Goal: Task Accomplishment & Management: Manage account settings

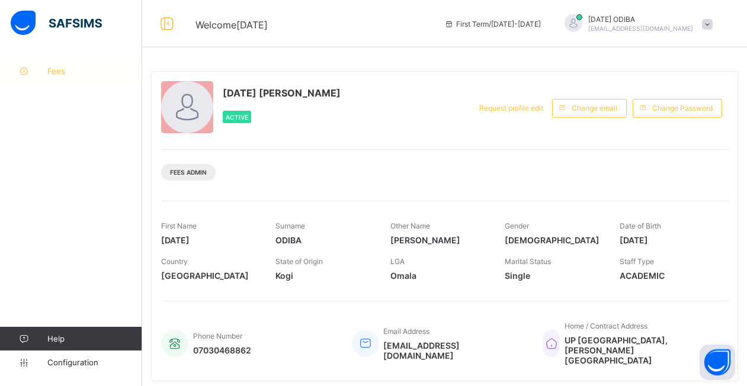
click at [52, 69] on span "Fees" at bounding box center [94, 70] width 95 height 9
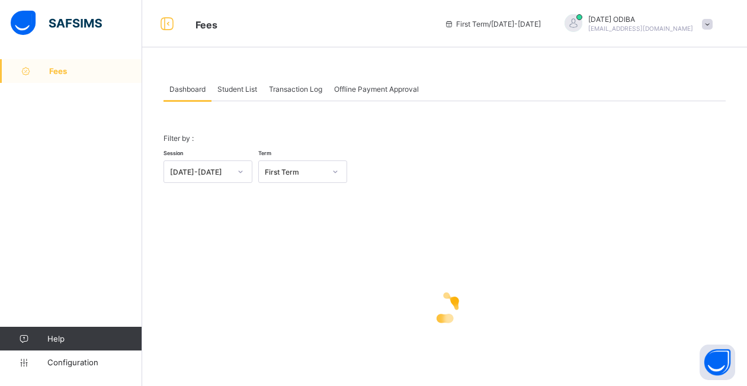
click at [245, 85] on span "Student List" at bounding box center [237, 89] width 40 height 9
click at [232, 89] on span "Student List" at bounding box center [237, 89] width 40 height 9
click at [242, 90] on span "Student List" at bounding box center [237, 89] width 40 height 9
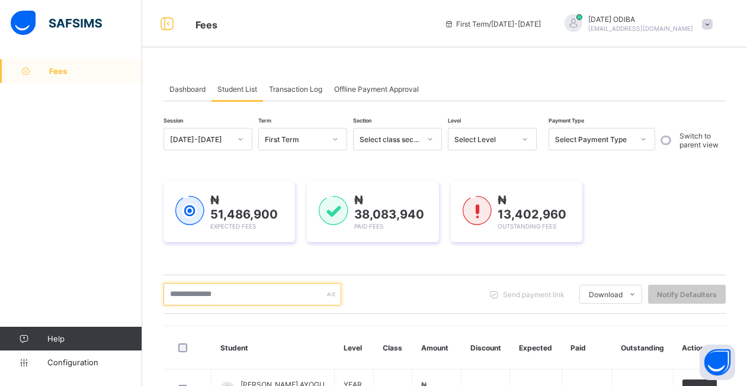
click at [221, 291] on input "text" at bounding box center [252, 294] width 178 height 23
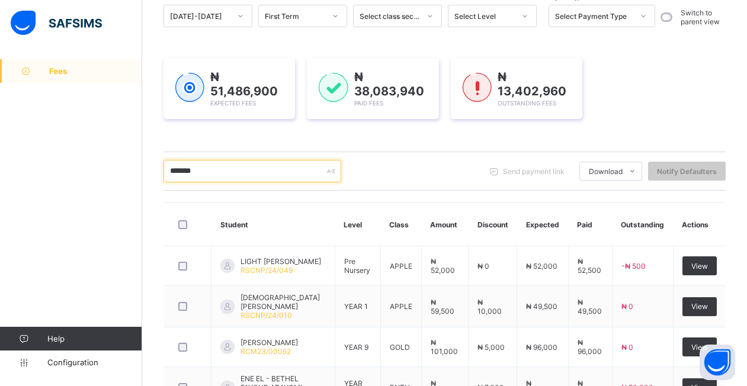
scroll to position [129, 0]
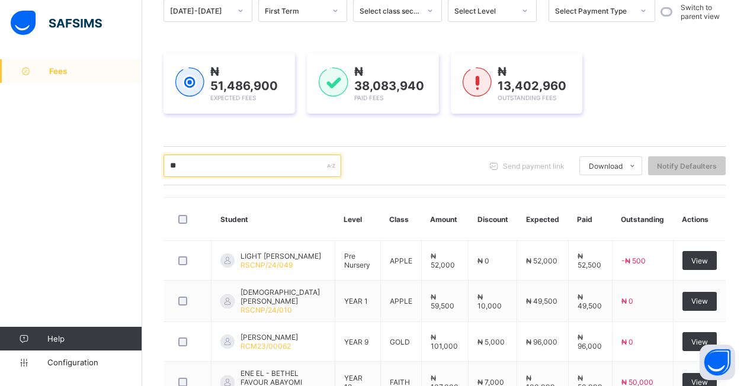
type input "*"
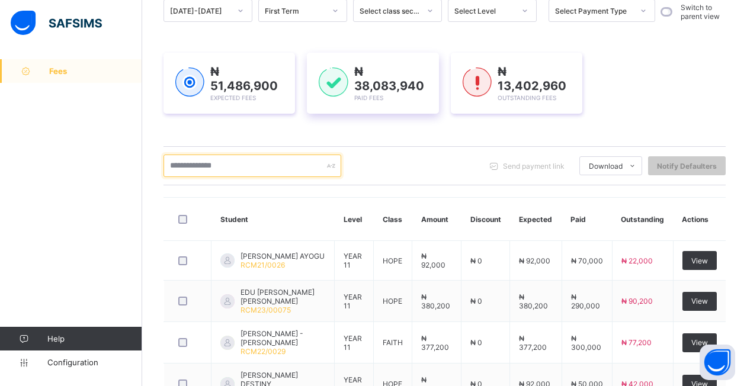
click at [198, 165] on input "text" at bounding box center [252, 166] width 178 height 23
click at [246, 168] on input "text" at bounding box center [252, 166] width 178 height 23
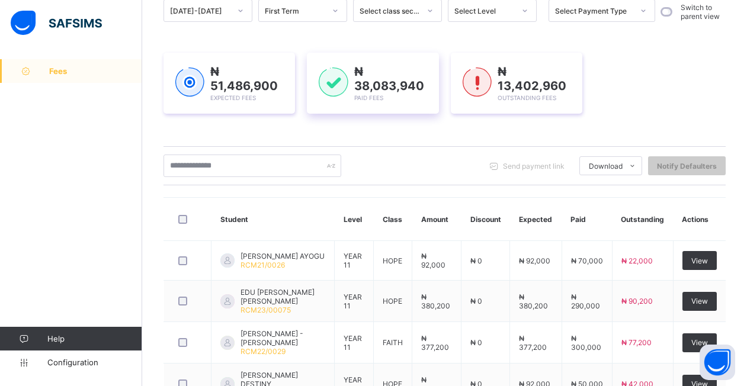
click at [235, 281] on td "BLESSING KAMSIYOCHUKWU AYOGU RCM21/0026" at bounding box center [272, 261] width 123 height 40
click at [292, 281] on td "BLESSING KAMSIYOCHUKWU AYOGU RCM21/0026" at bounding box center [272, 261] width 123 height 40
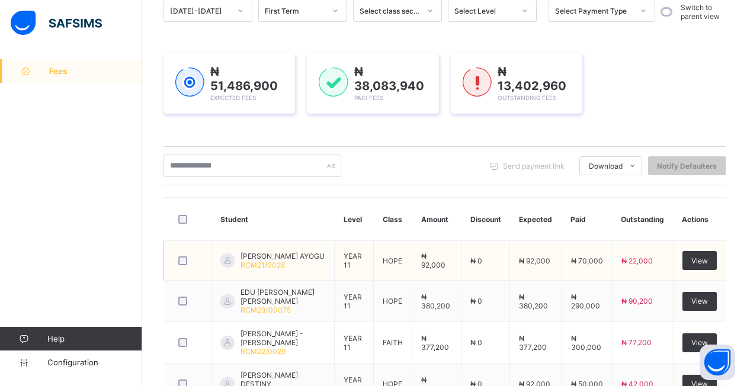
click at [271, 269] on span "RCM21/0026" at bounding box center [262, 265] width 44 height 9
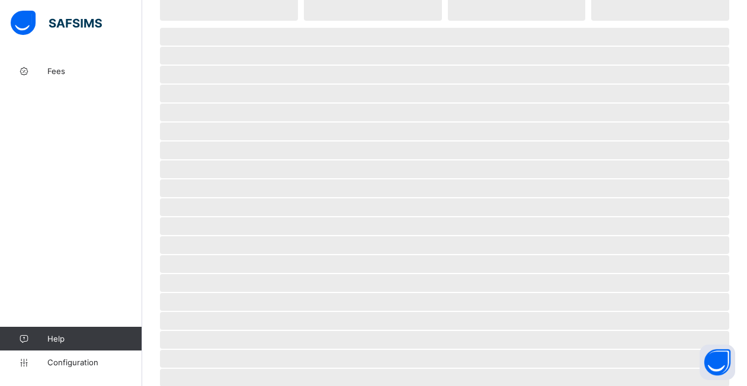
scroll to position [11, 0]
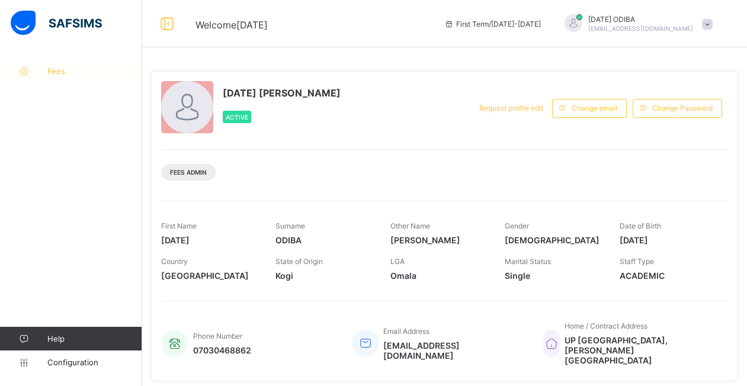
click at [60, 74] on span "Fees" at bounding box center [94, 70] width 95 height 9
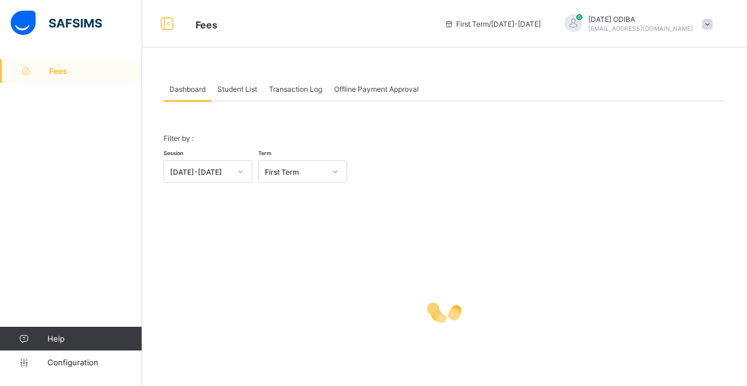
click at [236, 87] on span "Student List" at bounding box center [237, 89] width 40 height 9
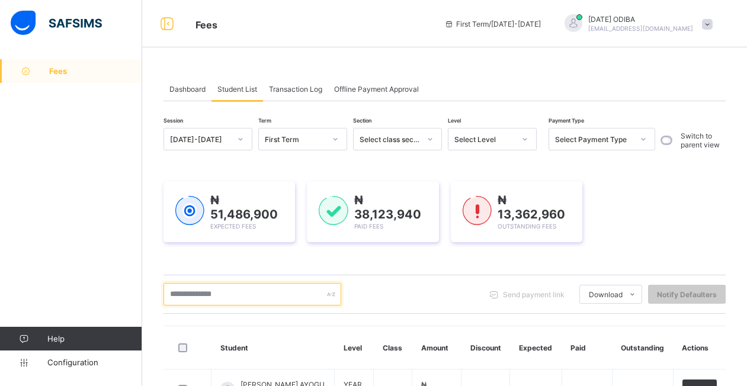
click at [251, 299] on input "text" at bounding box center [252, 294] width 178 height 23
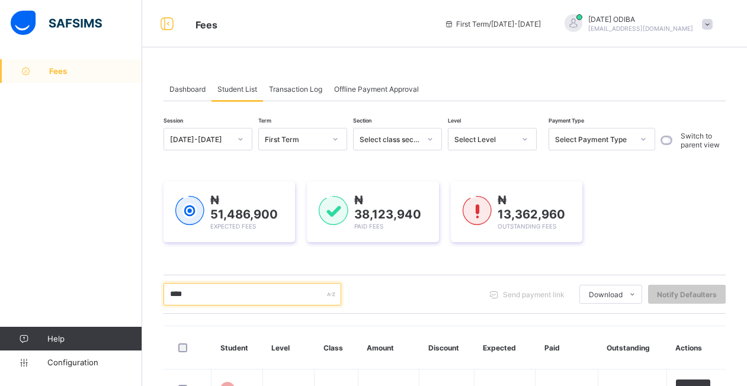
click at [202, 297] on input "****" at bounding box center [252, 294] width 178 height 23
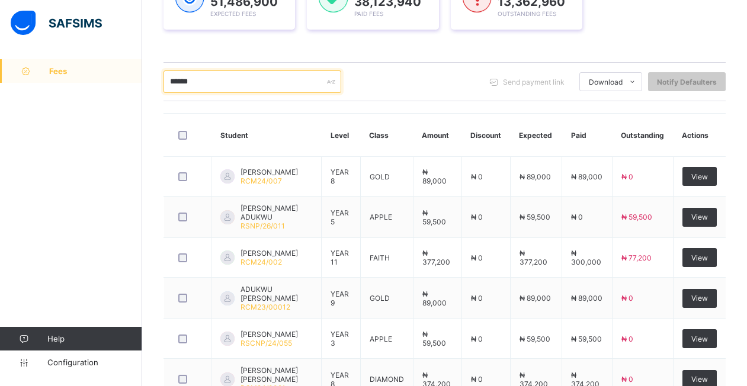
scroll to position [271, 0]
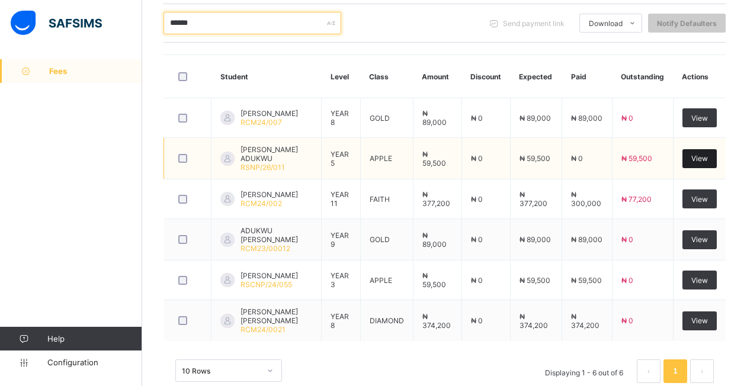
type input "******"
click at [708, 163] on span "View" at bounding box center [699, 158] width 17 height 9
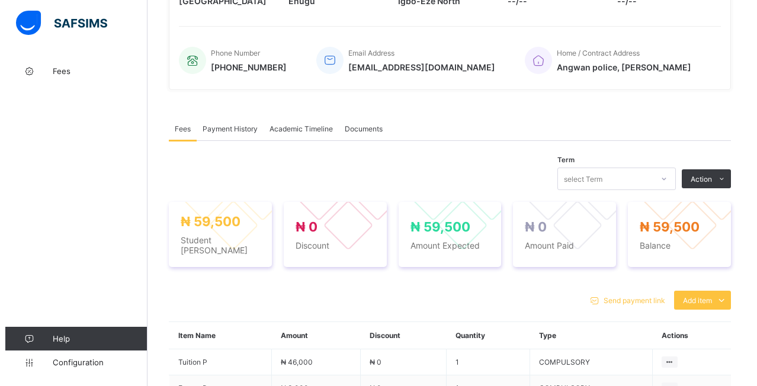
scroll to position [271, 0]
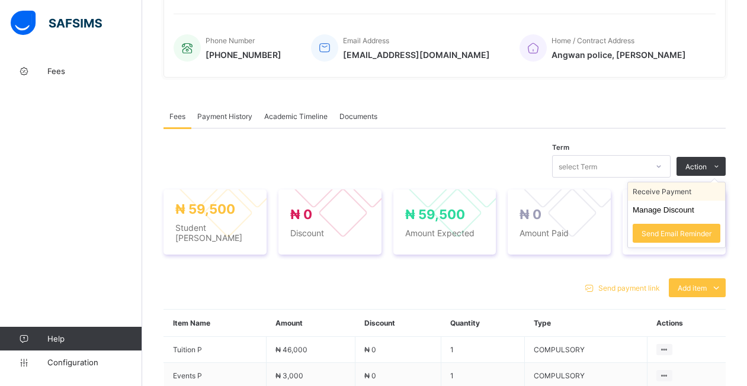
click at [660, 191] on li "Receive Payment" at bounding box center [676, 191] width 97 height 18
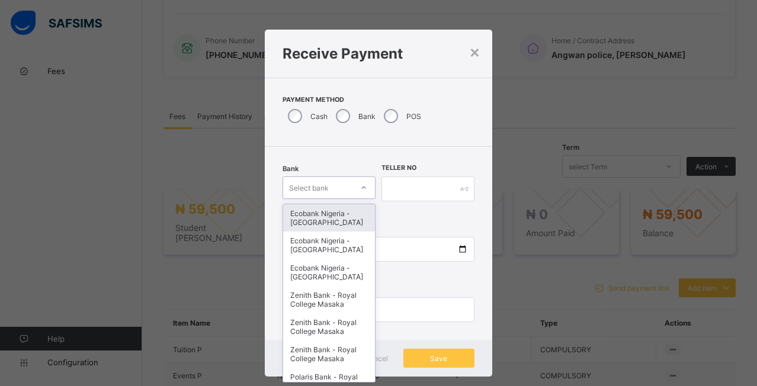
click at [331, 190] on div "Select bank" at bounding box center [317, 187] width 69 height 17
type input "**"
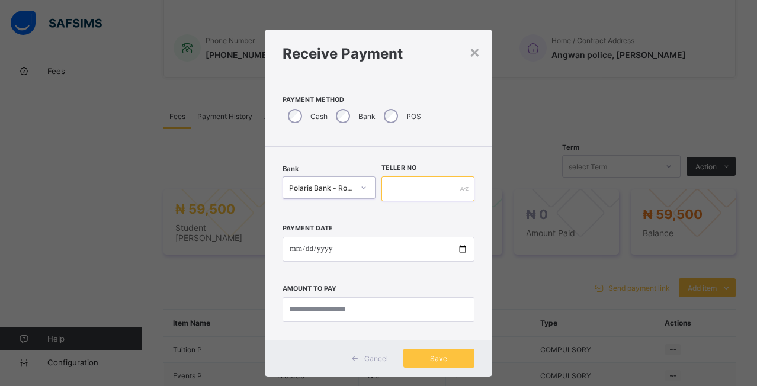
click at [400, 184] on input "text" at bounding box center [427, 188] width 93 height 25
type input "***"
click at [377, 367] on div "Cancel" at bounding box center [371, 358] width 53 height 19
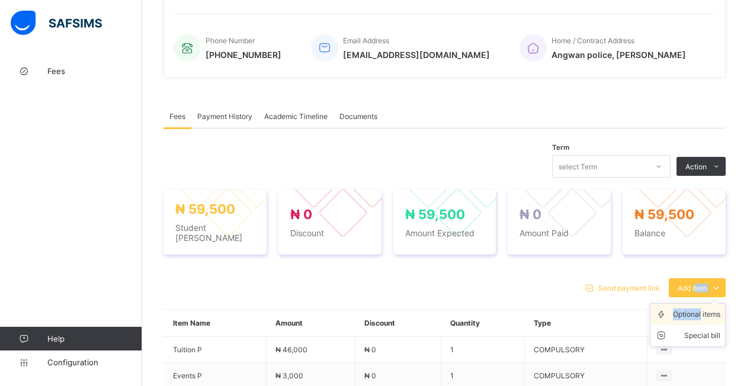
drag, startPoint x: 704, startPoint y: 285, endPoint x: 710, endPoint y: 307, distance: 22.9
click at [710, 297] on div "Add item Optional items Special bill" at bounding box center [697, 287] width 57 height 19
click at [710, 309] on div "Optional items" at bounding box center [696, 315] width 47 height 12
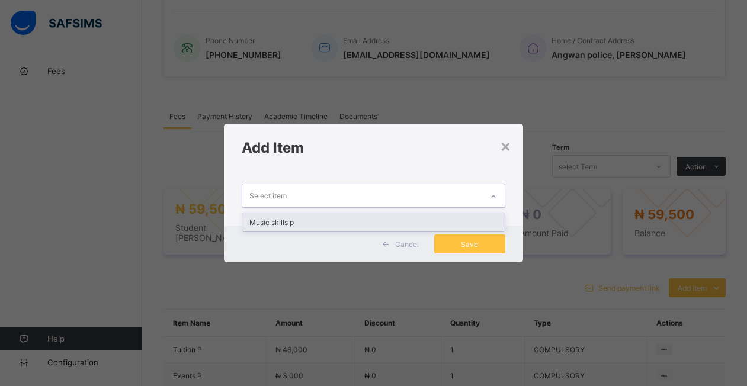
click at [497, 197] on icon at bounding box center [493, 197] width 7 height 12
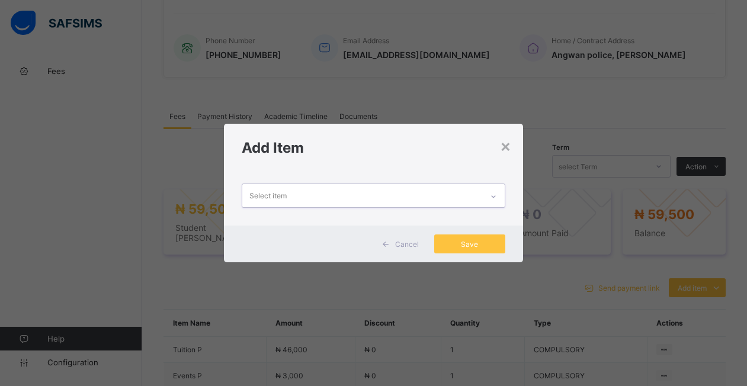
click at [443, 200] on div "Select item" at bounding box center [361, 195] width 239 height 23
click at [407, 245] on span "Cancel" at bounding box center [407, 244] width 24 height 9
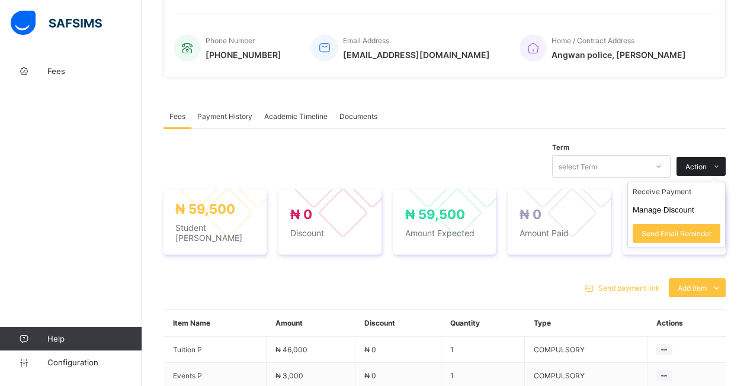
click at [717, 170] on span at bounding box center [716, 166] width 19 height 19
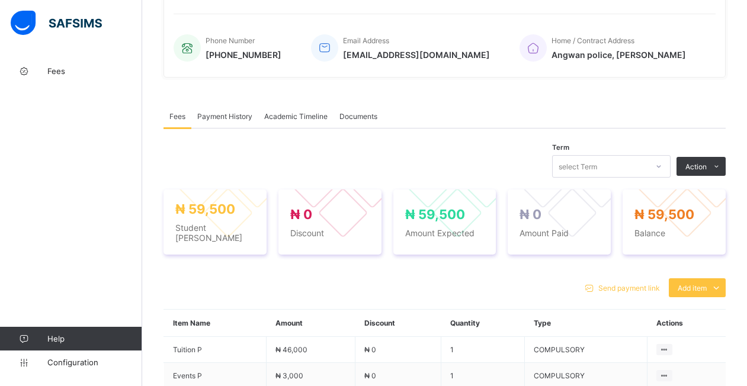
drag, startPoint x: 714, startPoint y: 284, endPoint x: 707, endPoint y: 299, distance: 16.7
click at [707, 284] on span "Add item" at bounding box center [692, 288] width 29 height 9
click at [710, 333] on div "Special bill" at bounding box center [696, 336] width 47 height 12
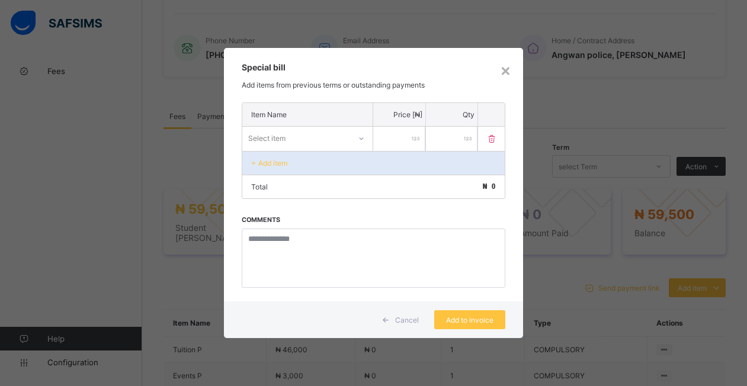
click at [353, 136] on div at bounding box center [361, 138] width 20 height 19
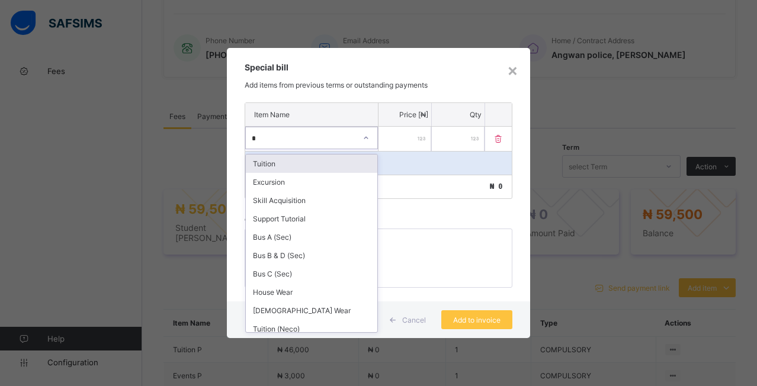
type input "**"
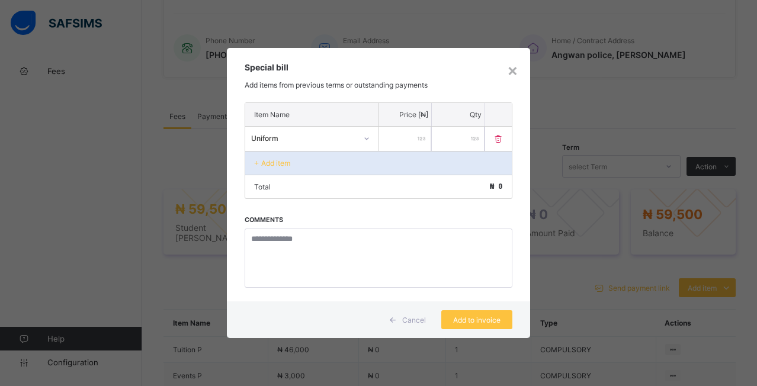
click at [414, 142] on input "number" at bounding box center [404, 139] width 53 height 24
type input "****"
click at [274, 163] on p "Add item" at bounding box center [275, 163] width 29 height 9
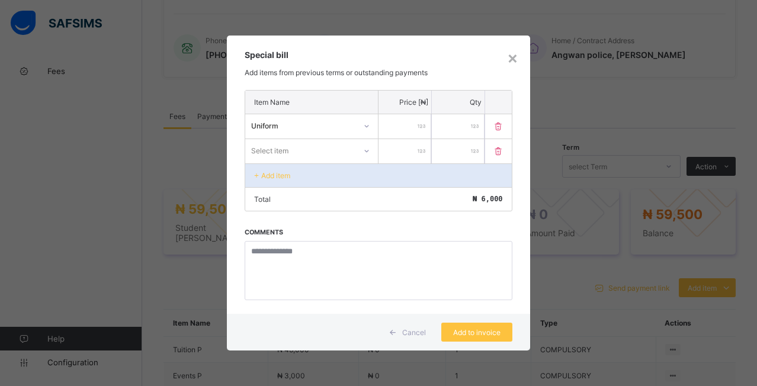
click at [280, 153] on div "Select item" at bounding box center [269, 150] width 37 height 23
type input "***"
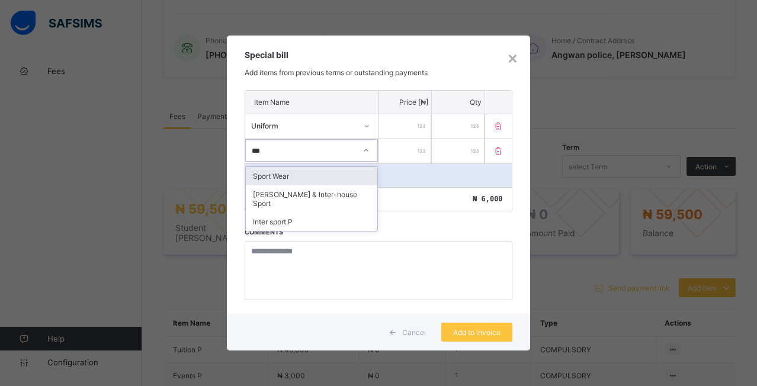
click at [267, 173] on div "Sport Wear" at bounding box center [311, 176] width 131 height 18
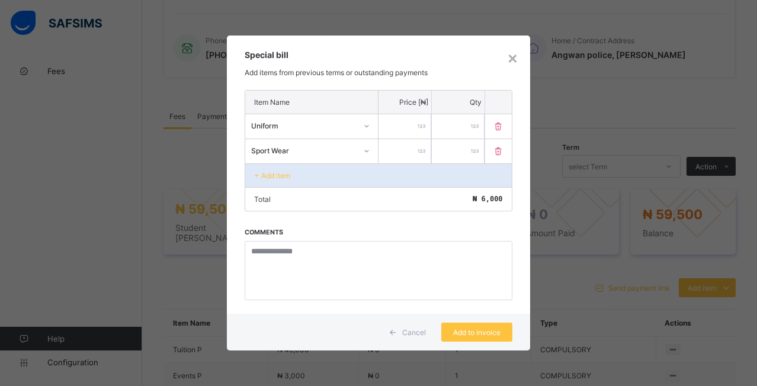
click at [411, 154] on input "number" at bounding box center [404, 151] width 53 height 24
type input "****"
click at [355, 172] on div "Add item" at bounding box center [378, 175] width 266 height 24
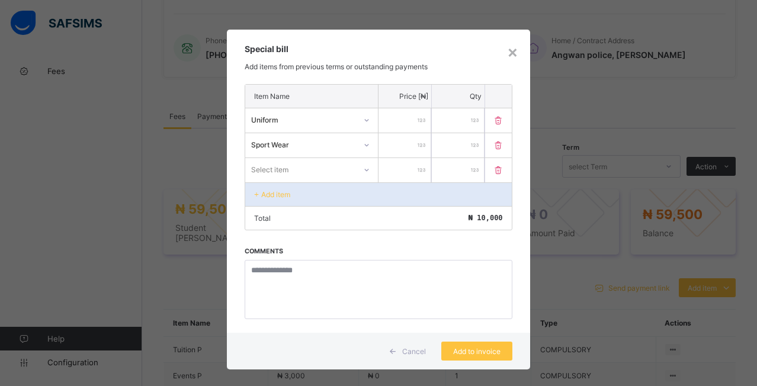
click at [312, 165] on div "Select item" at bounding box center [300, 169] width 110 height 17
type input "*******"
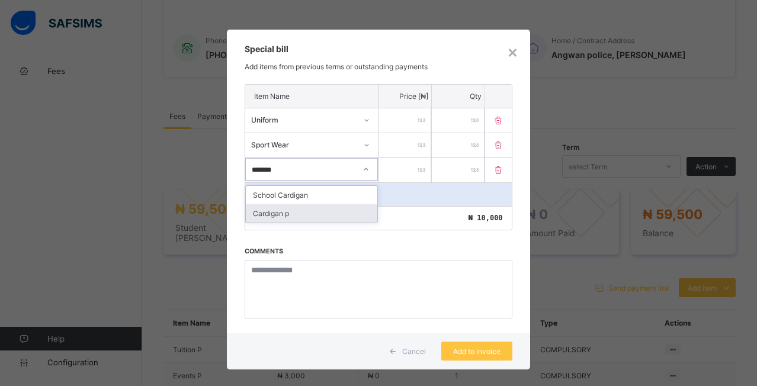
click at [281, 214] on div "Cardigan p" at bounding box center [311, 213] width 131 height 18
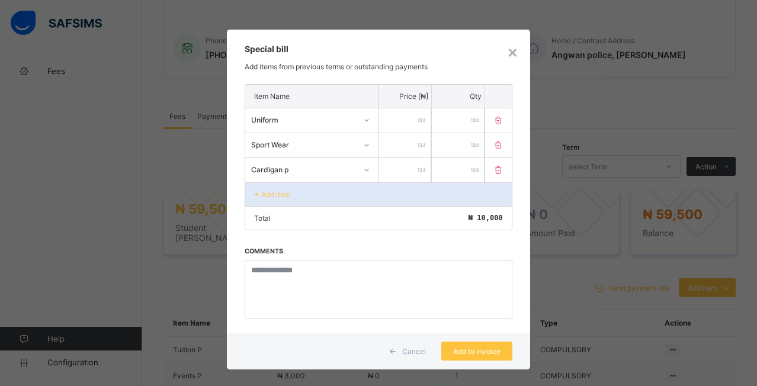
click at [403, 169] on input "number" at bounding box center [404, 170] width 53 height 24
type input "****"
click at [310, 196] on div "Add item" at bounding box center [378, 194] width 266 height 24
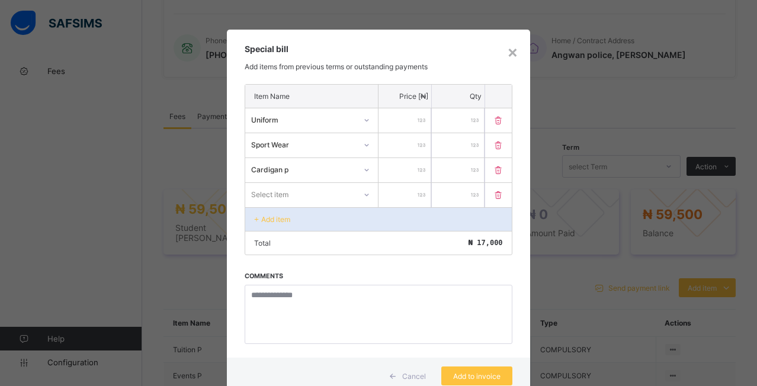
click at [296, 196] on div "Select item" at bounding box center [300, 194] width 110 height 17
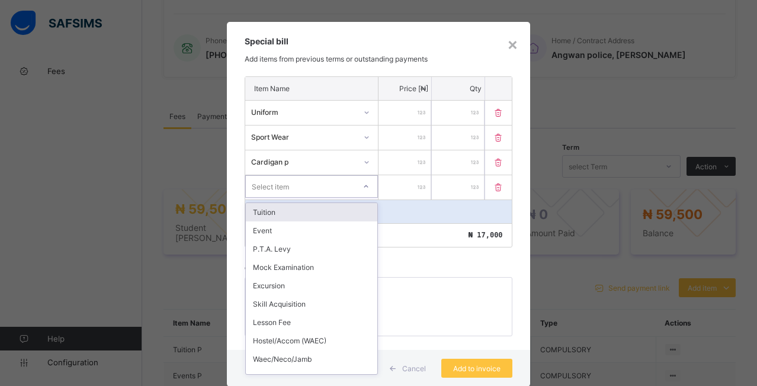
scroll to position [8, 0]
type input "**"
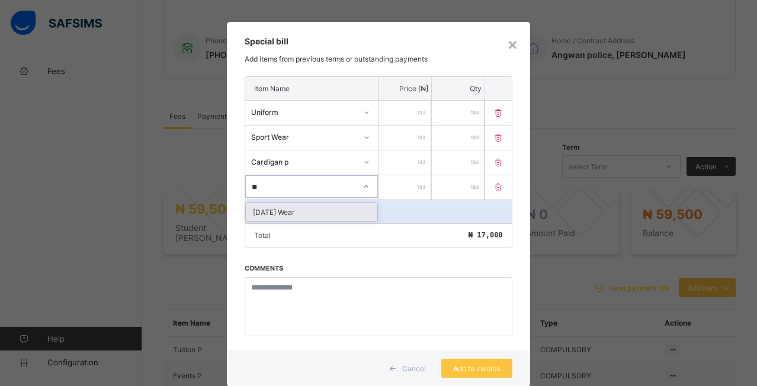
click at [291, 217] on div "[DATE] Wear" at bounding box center [311, 212] width 131 height 18
click at [400, 195] on input "number" at bounding box center [404, 187] width 53 height 24
type input "****"
click at [363, 210] on div "Add item" at bounding box center [378, 212] width 266 height 24
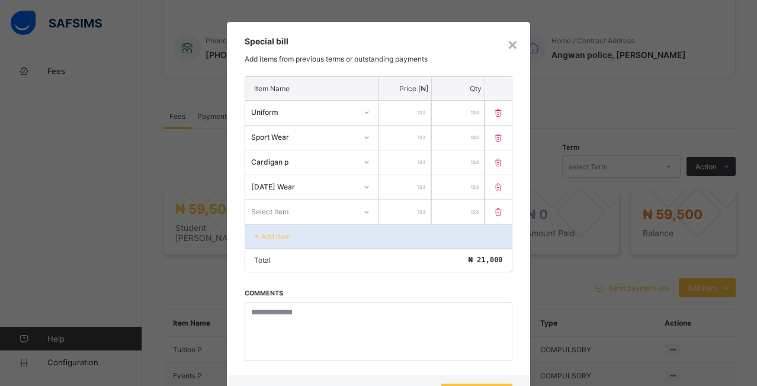
click at [363, 210] on icon at bounding box center [366, 212] width 7 height 12
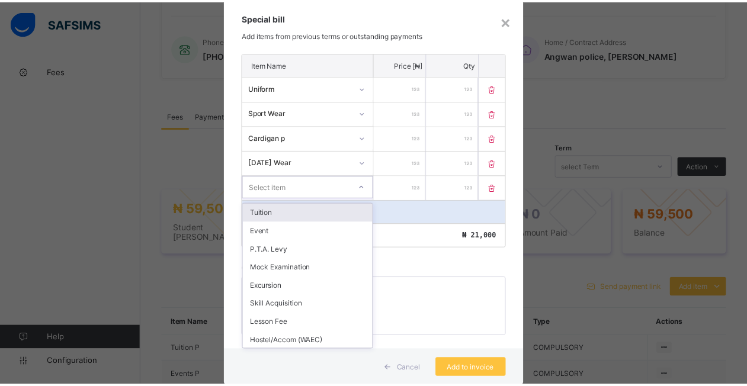
scroll to position [33, 0]
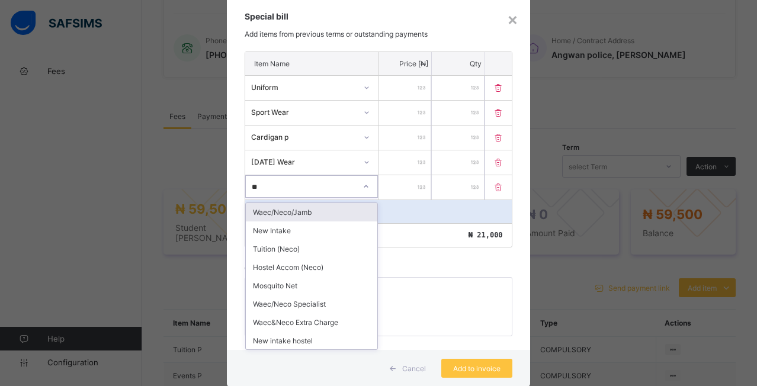
type input "***"
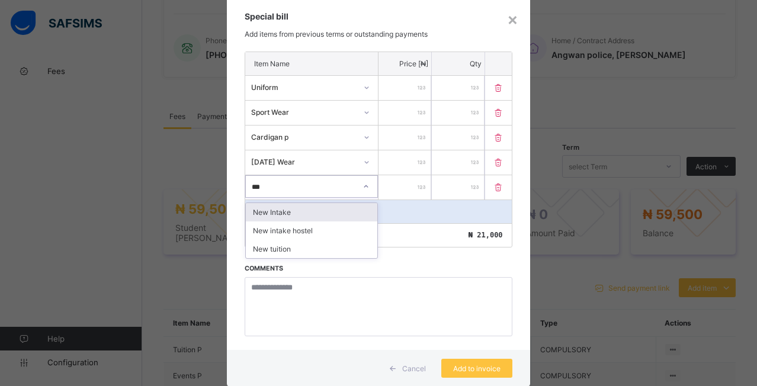
click at [284, 210] on div "New Intake" at bounding box center [311, 212] width 131 height 18
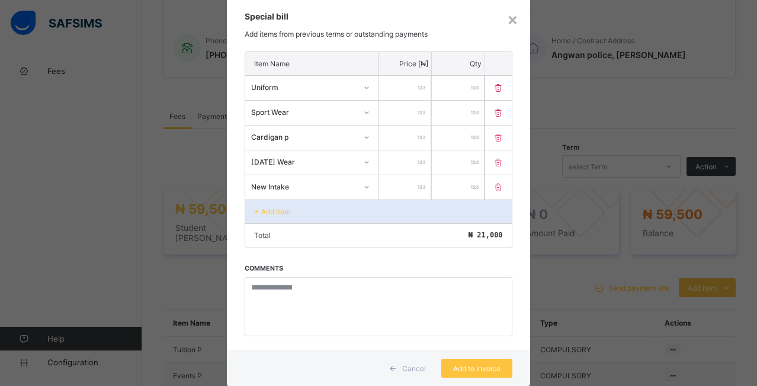
click at [402, 198] on input "number" at bounding box center [404, 187] width 53 height 24
type input "****"
click at [468, 370] on span "Add to invoice" at bounding box center [476, 368] width 53 height 9
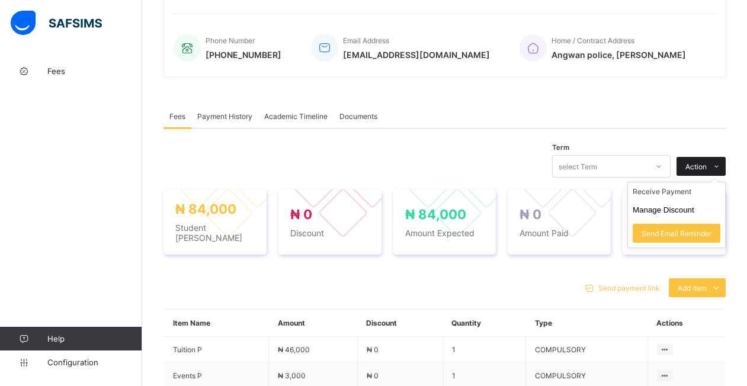
click at [707, 169] on span "Action" at bounding box center [695, 166] width 21 height 9
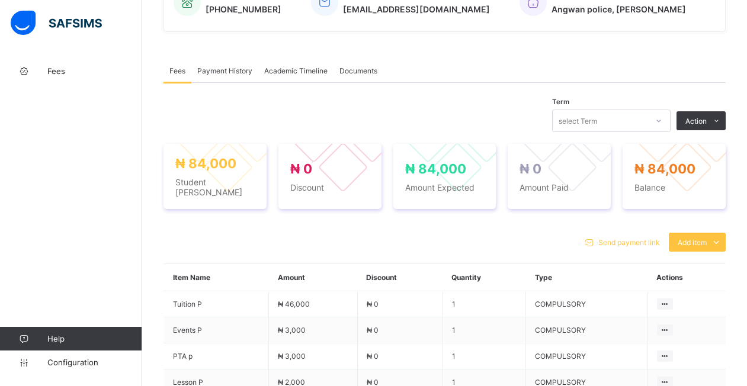
scroll to position [319, 0]
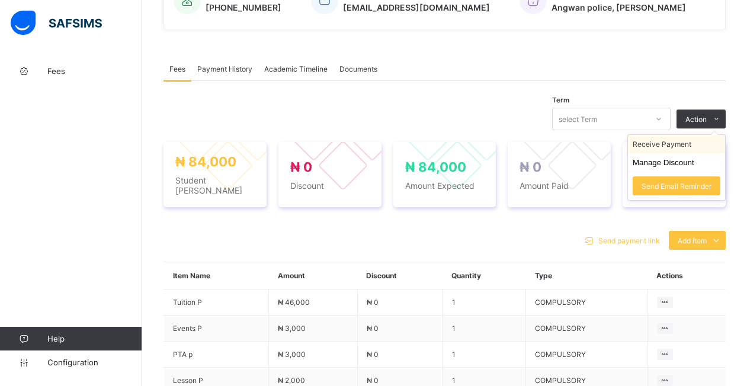
click at [690, 143] on li "Receive Payment" at bounding box center [676, 144] width 97 height 18
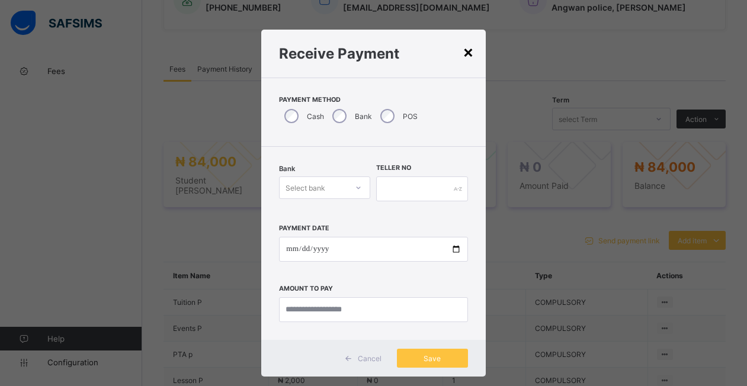
click at [466, 47] on div "×" at bounding box center [468, 51] width 11 height 20
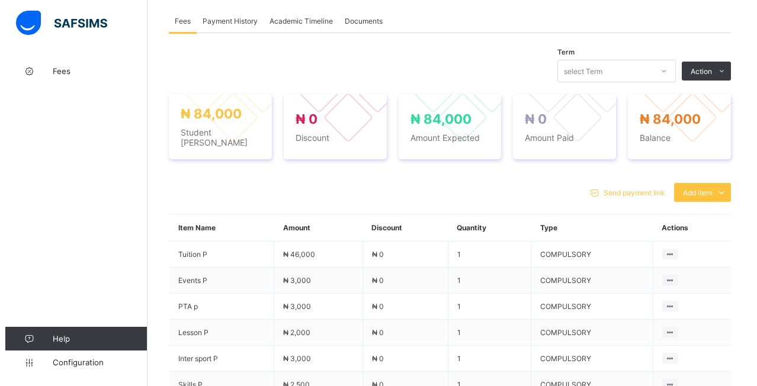
scroll to position [368, 0]
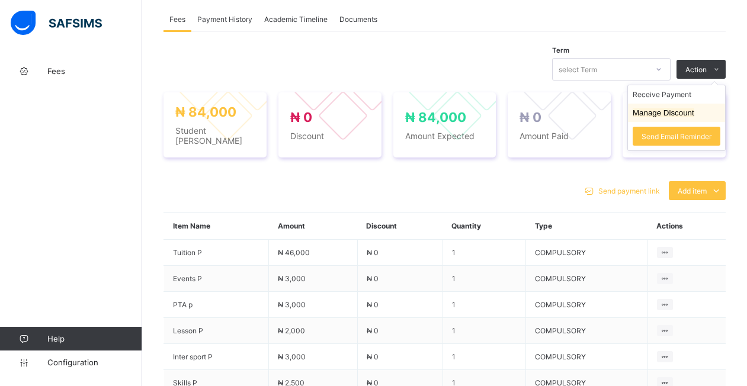
click at [676, 110] on button "Manage Discount" at bounding box center [664, 112] width 62 height 9
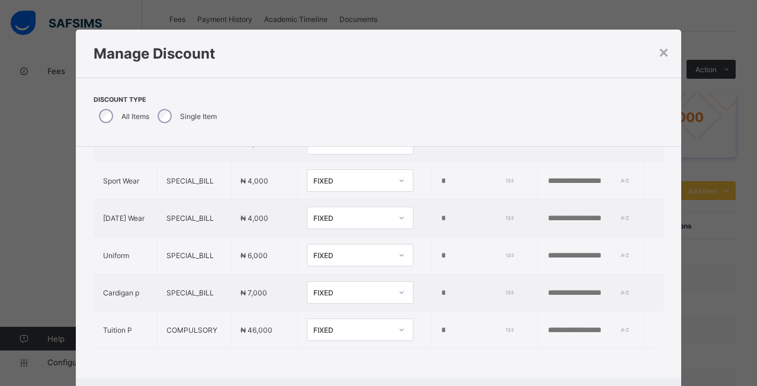
scroll to position [285, 0]
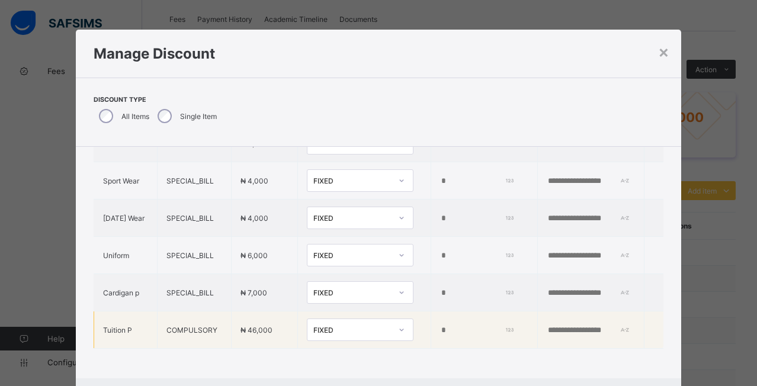
click at [440, 326] on input "*" at bounding box center [476, 330] width 72 height 9
type input "****"
click at [538, 326] on td at bounding box center [591, 330] width 107 height 37
click at [547, 326] on input "text" at bounding box center [588, 330] width 82 height 9
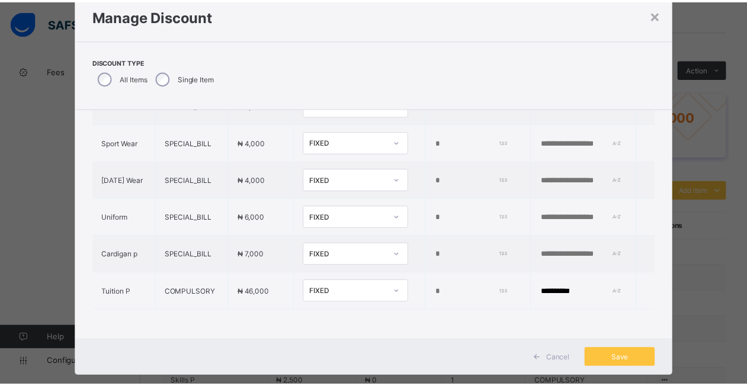
scroll to position [59, 0]
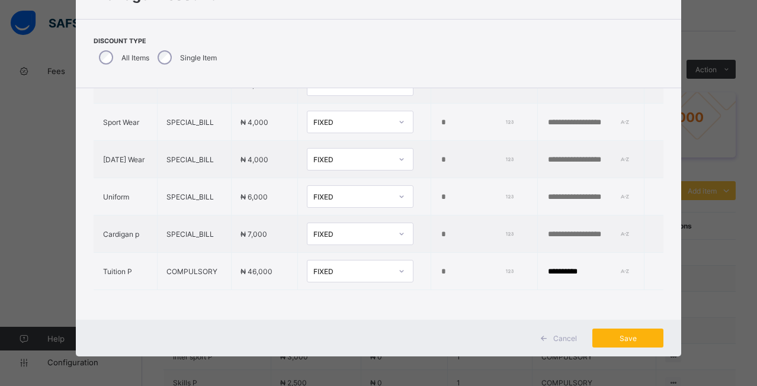
type input "**********"
click at [631, 332] on div "Save" at bounding box center [627, 338] width 71 height 19
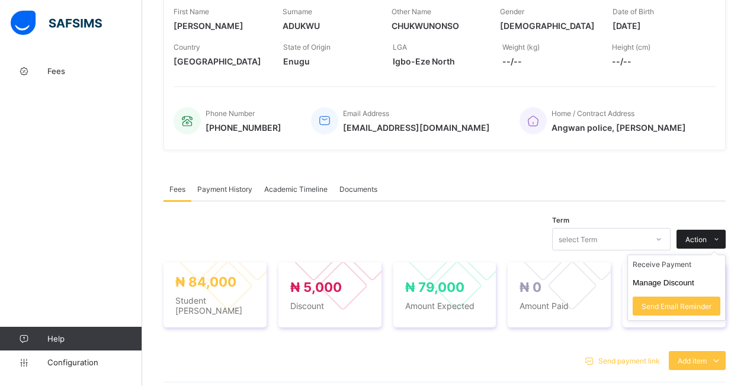
scroll to position [180, 0]
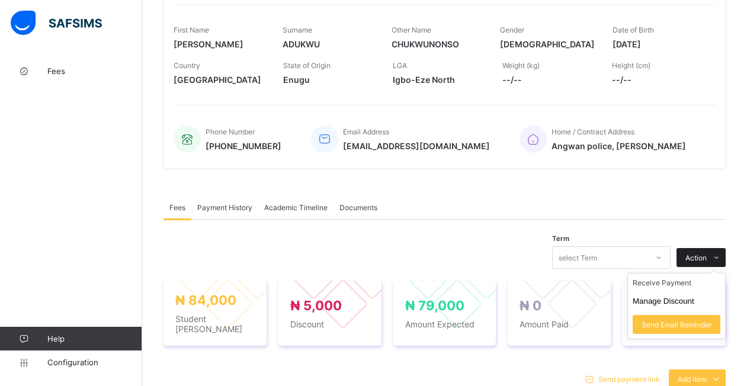
click at [707, 260] on span "Action" at bounding box center [695, 257] width 21 height 9
click at [683, 283] on li "Receive Payment" at bounding box center [676, 283] width 97 height 18
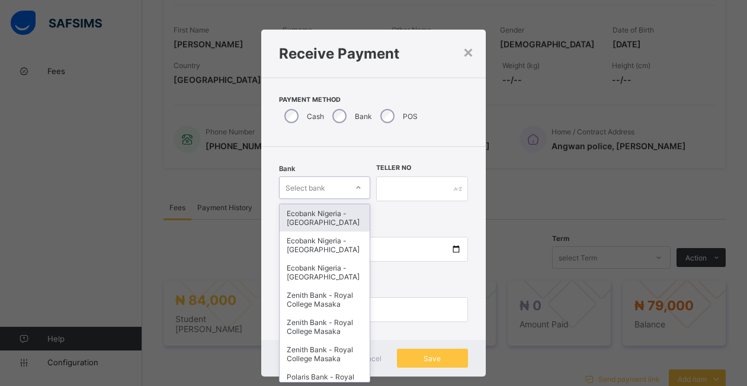
click at [329, 183] on div "Select bank" at bounding box center [314, 187] width 68 height 17
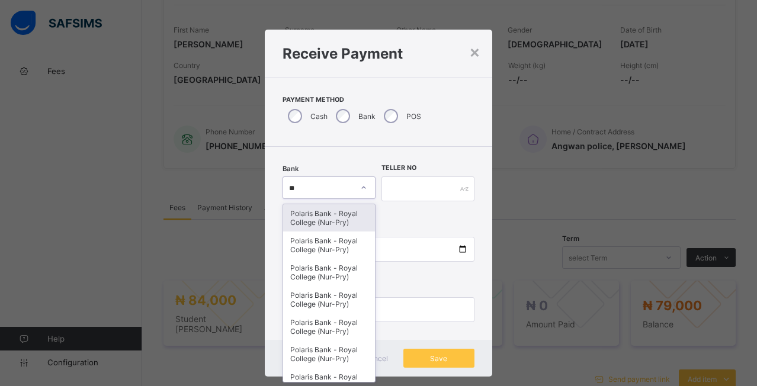
type input "***"
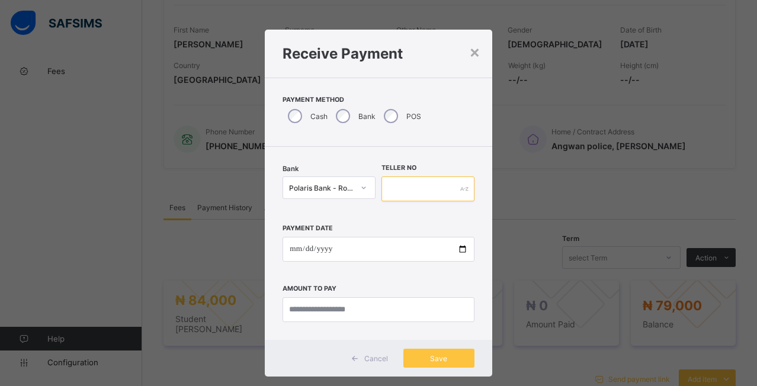
click at [410, 191] on input "text" at bounding box center [427, 188] width 93 height 25
type input "*"
type input "*******"
click at [460, 243] on input "date" at bounding box center [378, 249] width 191 height 25
click at [459, 253] on input "date" at bounding box center [378, 249] width 191 height 25
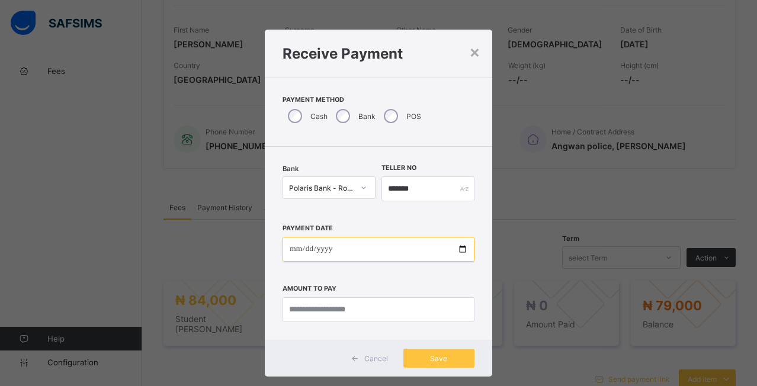
type input "**********"
click at [330, 306] on input "currency" at bounding box center [378, 309] width 191 height 25
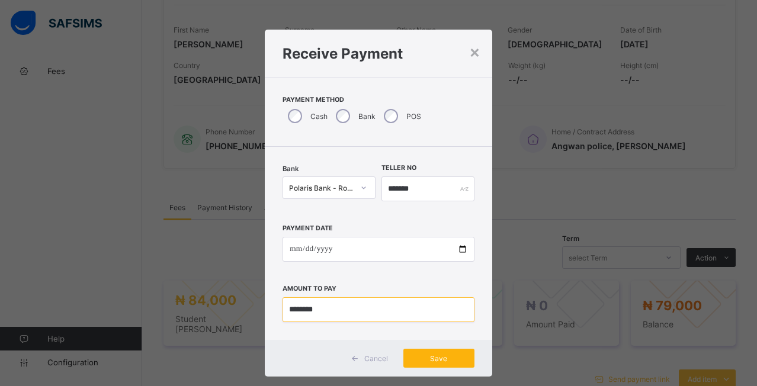
type input "********"
click at [414, 364] on div "Save" at bounding box center [438, 358] width 71 height 19
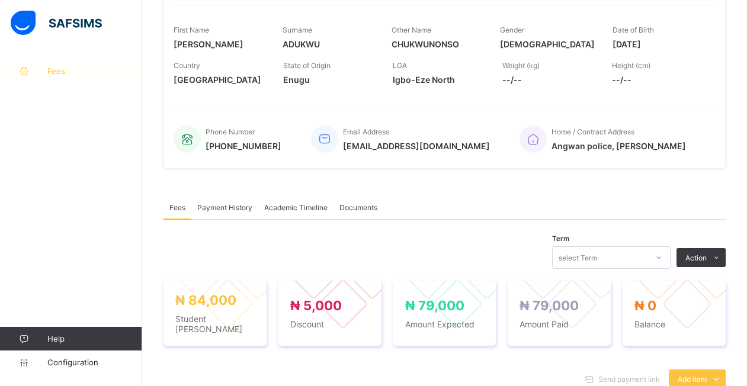
click at [49, 70] on span "Fees" at bounding box center [94, 70] width 95 height 9
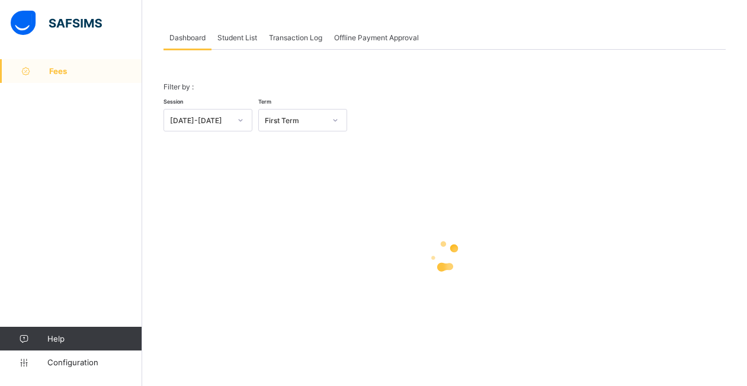
scroll to position [52, 0]
click at [232, 33] on span "Student List" at bounding box center [237, 37] width 40 height 9
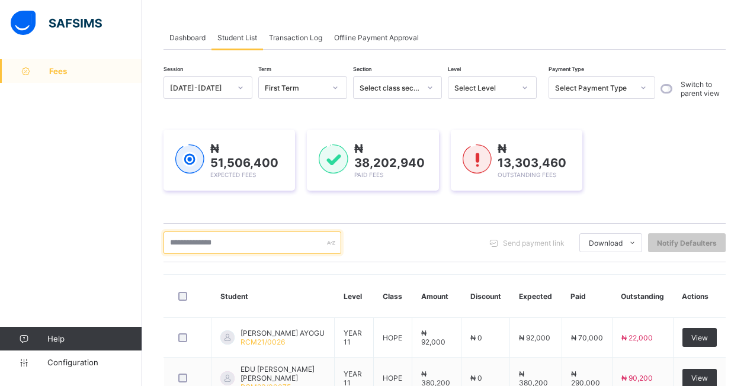
click at [232, 240] on input "text" at bounding box center [252, 243] width 178 height 23
click at [242, 245] on input "text" at bounding box center [252, 243] width 178 height 23
click at [231, 242] on input "text" at bounding box center [252, 243] width 178 height 23
click at [207, 240] on input "text" at bounding box center [252, 243] width 178 height 23
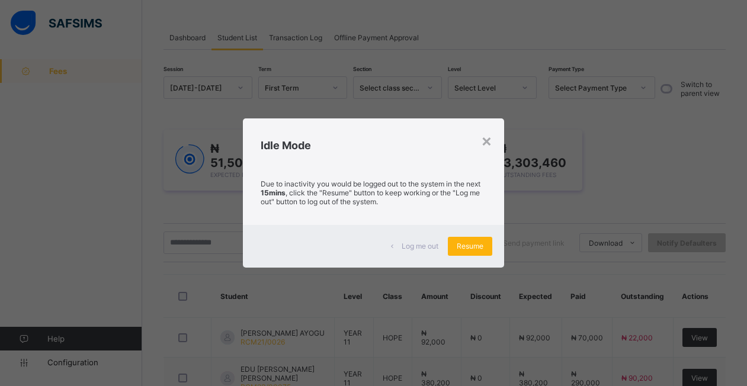
click at [480, 243] on span "Resume" at bounding box center [470, 246] width 27 height 9
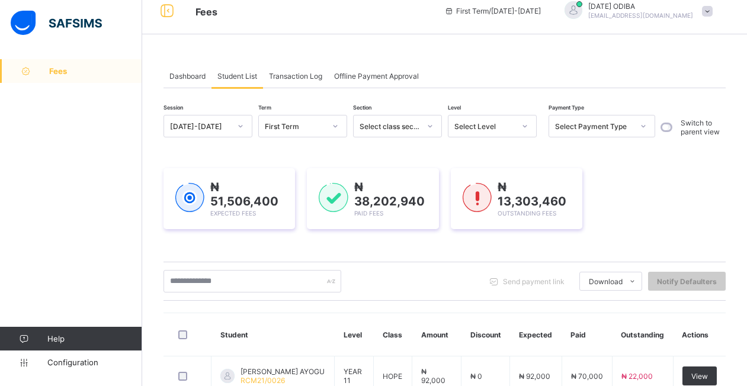
scroll to position [0, 0]
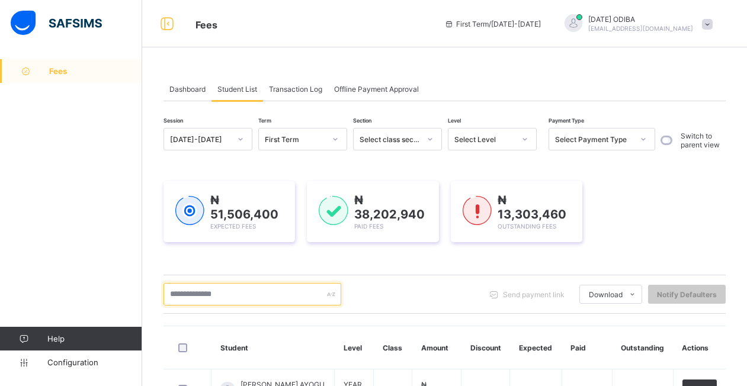
click at [249, 291] on input "text" at bounding box center [252, 294] width 178 height 23
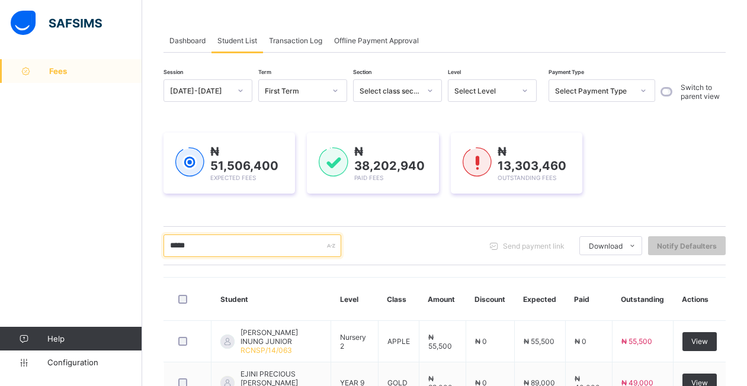
scroll to position [169, 0]
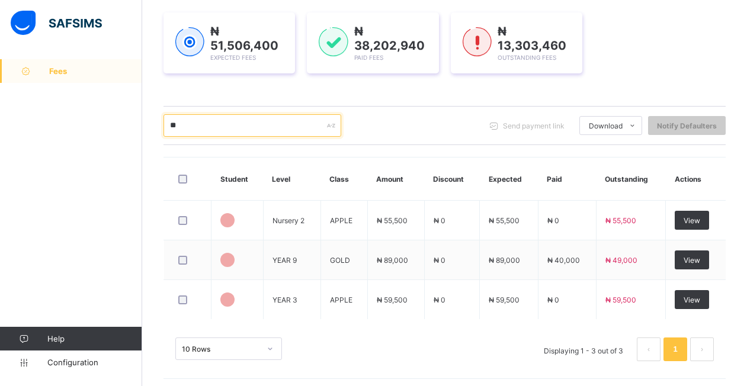
type input "*"
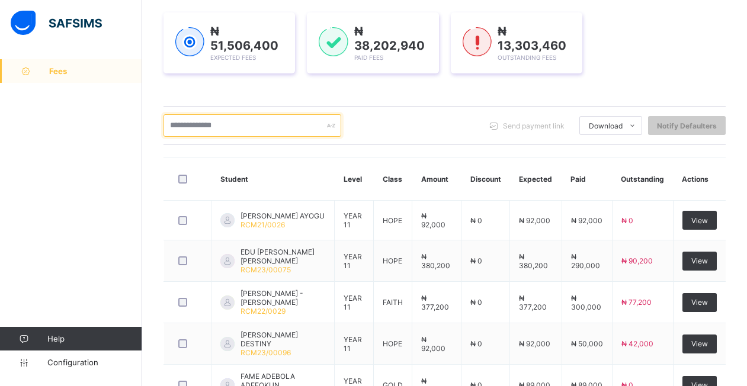
click at [224, 122] on input "text" at bounding box center [252, 125] width 178 height 23
click at [185, 118] on input "text" at bounding box center [252, 125] width 178 height 23
click at [185, 120] on input "text" at bounding box center [252, 125] width 178 height 23
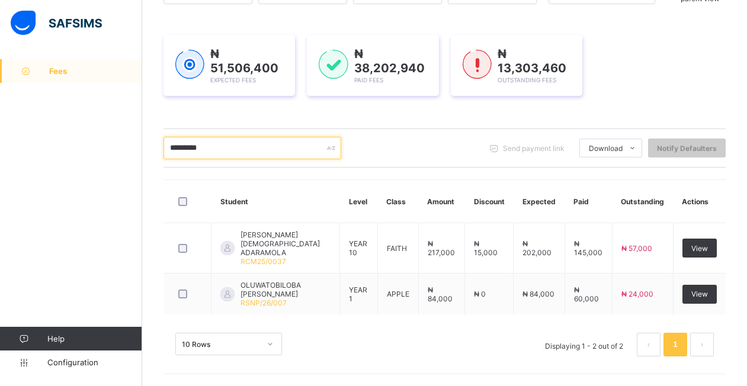
scroll to position [137, 0]
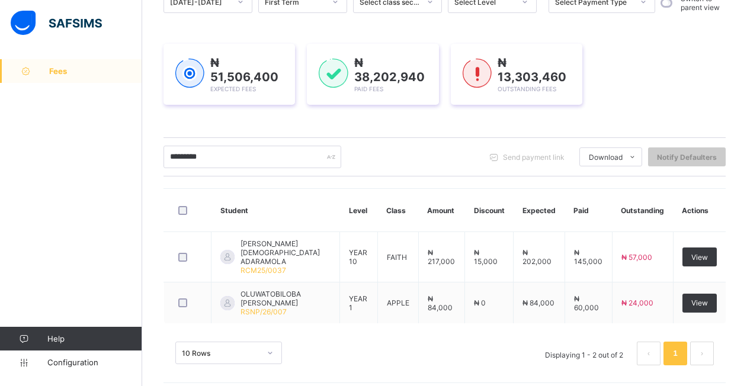
click at [179, 141] on div "********* Send payment link Download Students Payment Students Payment Status S…" at bounding box center [444, 156] width 562 height 39
drag, startPoint x: 179, startPoint y: 141, endPoint x: 214, endPoint y: 115, distance: 43.2
click at [214, 115] on div "₦ 51,506,400 Expected Fees ₦ 38,202,940 Paid Fees ₦ 13,303,460 Outstanding Fees" at bounding box center [444, 74] width 562 height 97
click at [242, 147] on input "*********" at bounding box center [252, 157] width 178 height 23
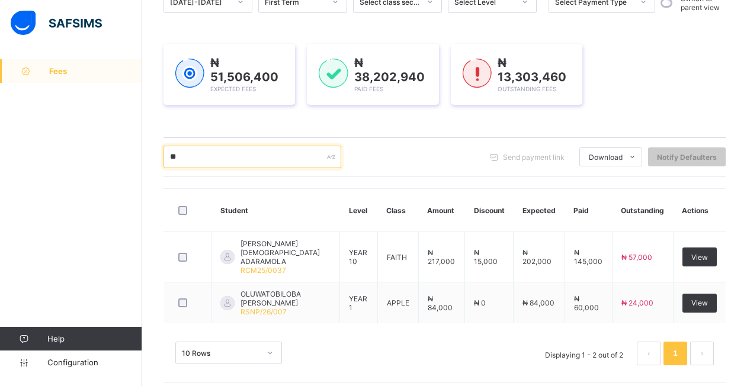
type input "*"
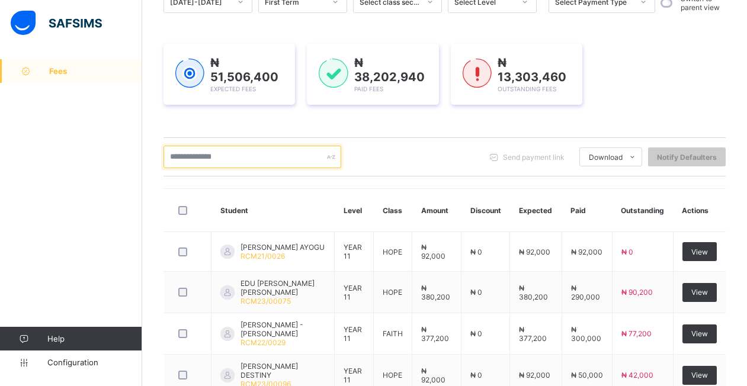
click at [232, 157] on input "text" at bounding box center [252, 157] width 178 height 23
click at [232, 157] on input "*****" at bounding box center [252, 157] width 178 height 23
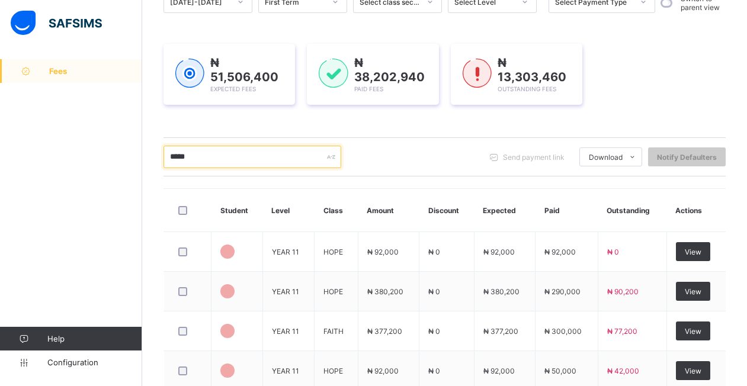
click at [230, 153] on input "*****" at bounding box center [252, 157] width 178 height 23
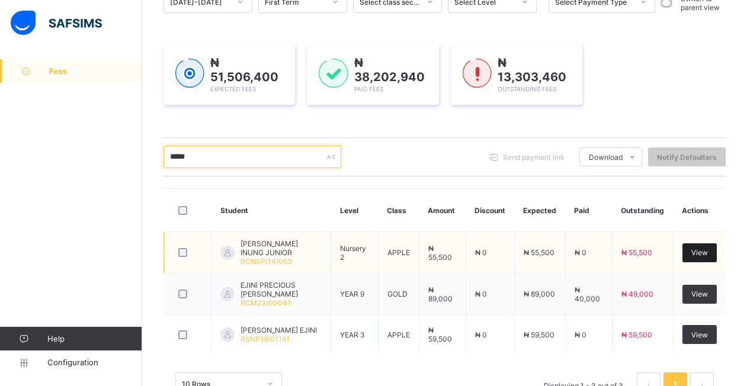
type input "*****"
click at [708, 249] on span "View" at bounding box center [699, 252] width 17 height 9
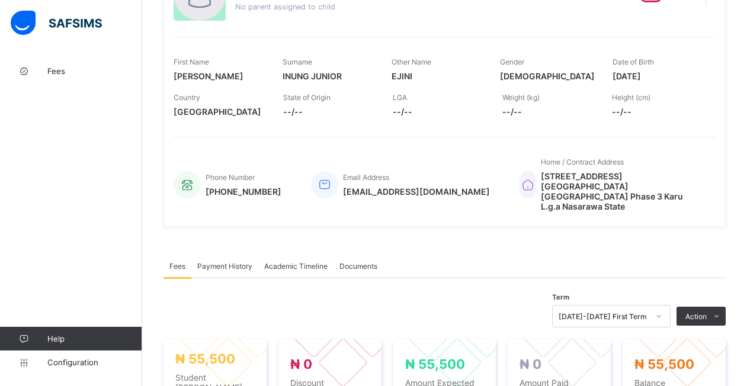
scroll to position [377, 0]
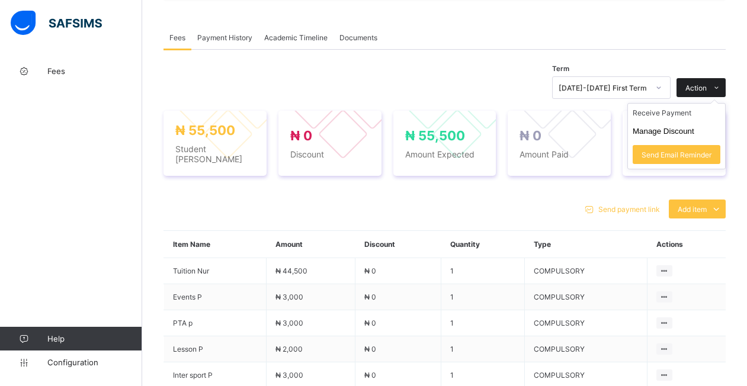
click at [704, 84] on span "Action" at bounding box center [695, 88] width 21 height 9
click at [663, 104] on li "Receive Payment" at bounding box center [676, 113] width 97 height 18
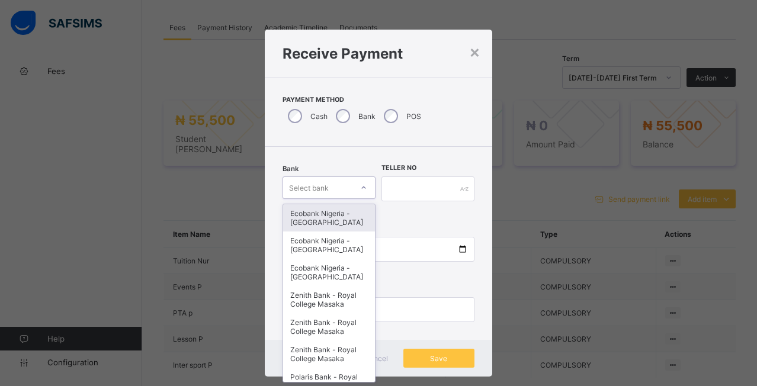
click at [354, 187] on div at bounding box center [364, 187] width 20 height 19
type input "*"
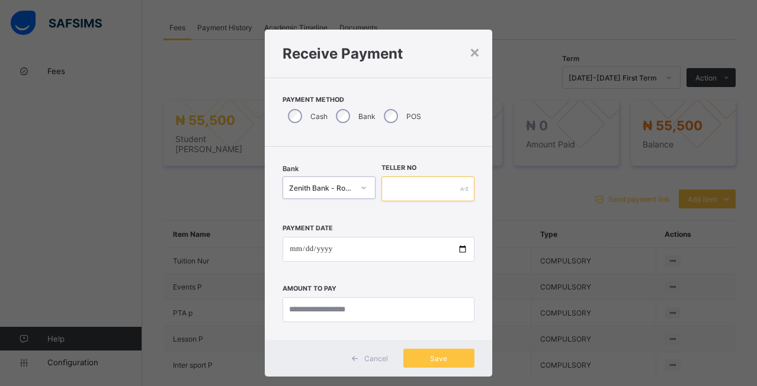
click at [402, 186] on input "text" at bounding box center [427, 188] width 93 height 25
type input "********"
click at [455, 251] on input "date" at bounding box center [378, 249] width 191 height 25
type input "**********"
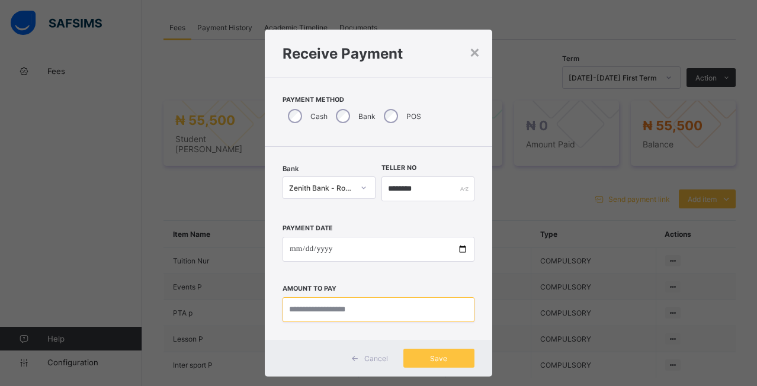
click at [374, 312] on input "currency" at bounding box center [378, 309] width 191 height 25
type input "********"
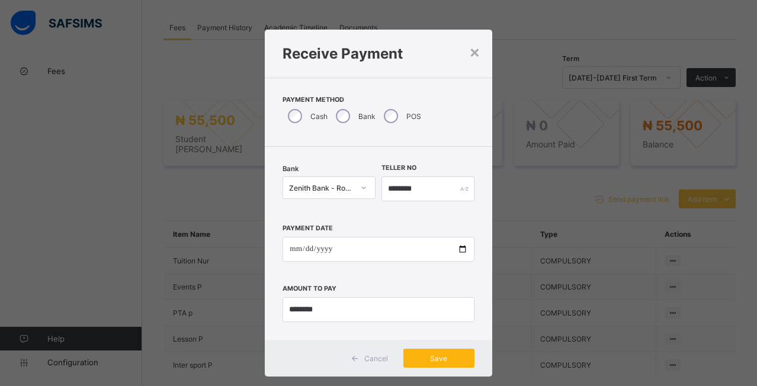
click at [435, 354] on span "Save" at bounding box center [438, 358] width 53 height 9
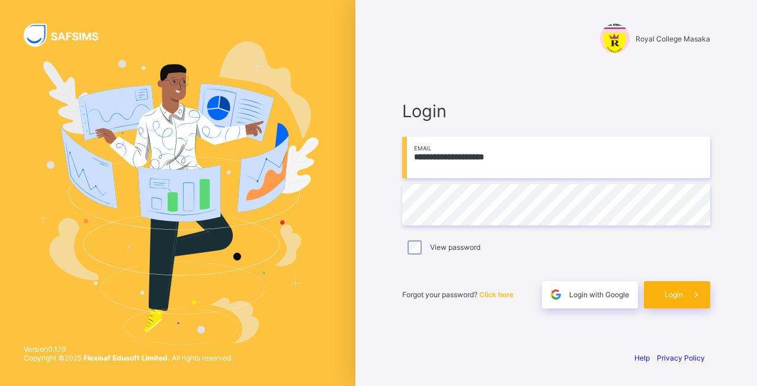
click at [665, 296] on span "Login" at bounding box center [674, 294] width 18 height 9
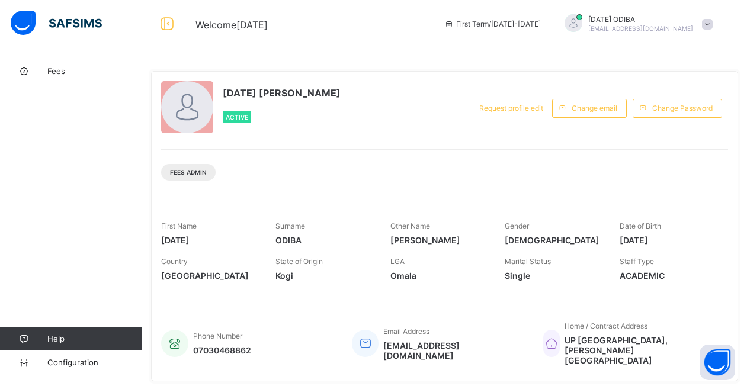
click at [61, 66] on span "Fees" at bounding box center [94, 70] width 95 height 9
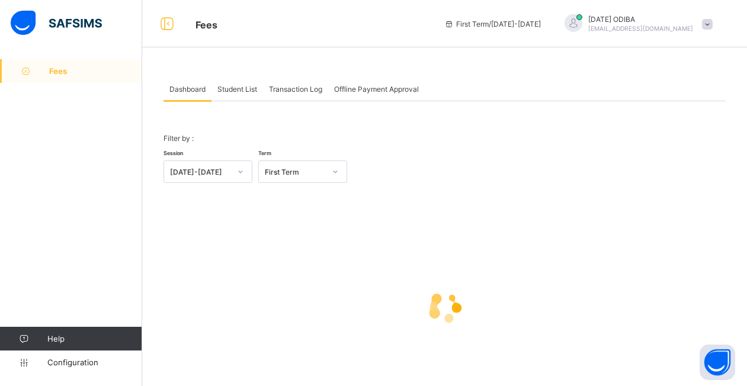
click at [241, 82] on div "Student List" at bounding box center [237, 89] width 52 height 24
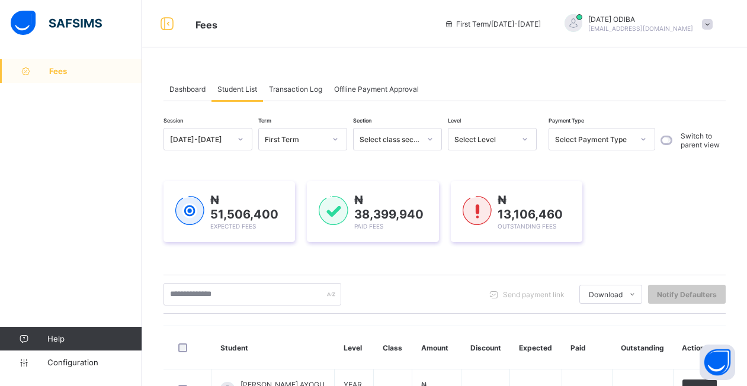
click at [237, 234] on div "₦ 51,506,400 Expected Fees" at bounding box center [228, 211] width 131 height 61
click at [195, 227] on div at bounding box center [189, 211] width 29 height 31
click at [231, 234] on div "₦ 51,506,400 Expected Fees" at bounding box center [228, 211] width 131 height 61
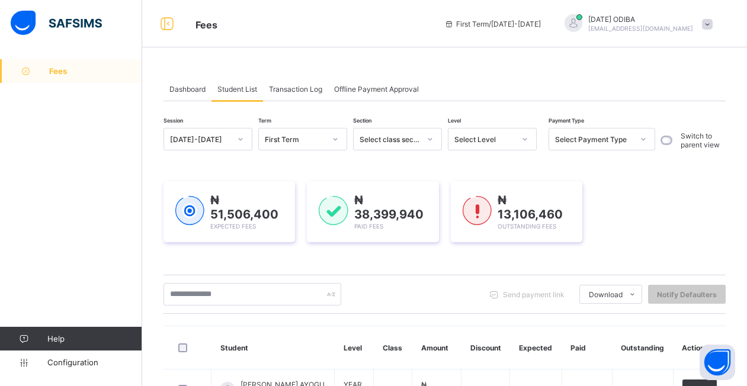
click at [177, 229] on div "₦ 51,506,400 Expected Fees" at bounding box center [229, 211] width 108 height 37
click at [435, 128] on div "Select class section" at bounding box center [397, 139] width 89 height 23
click at [219, 283] on input "text" at bounding box center [252, 294] width 178 height 23
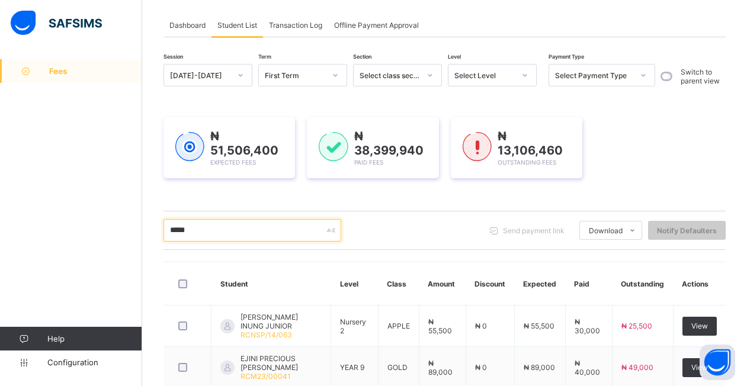
scroll to position [179, 0]
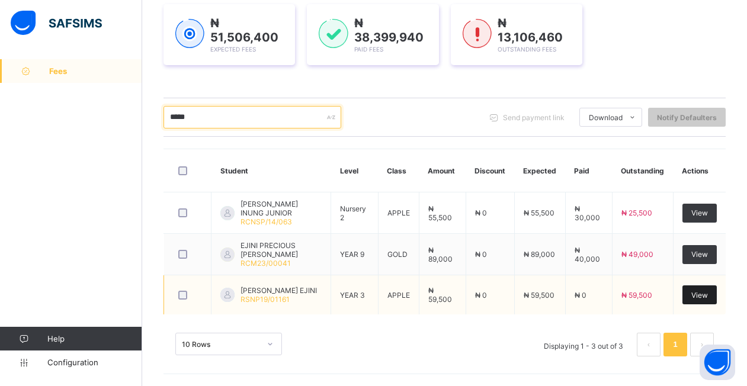
type input "*****"
click at [708, 291] on span "View" at bounding box center [699, 295] width 17 height 9
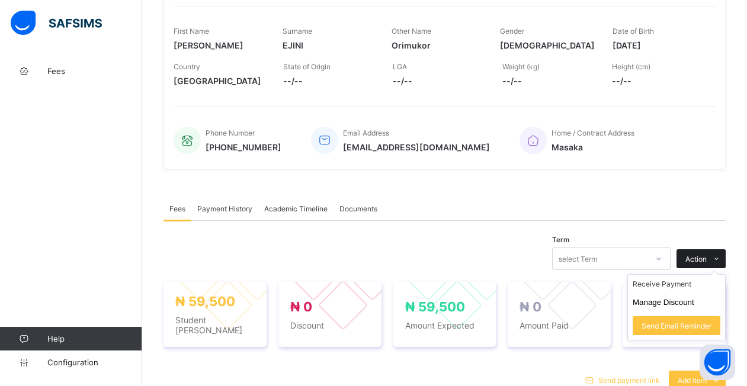
click at [705, 255] on span "Action" at bounding box center [695, 259] width 21 height 9
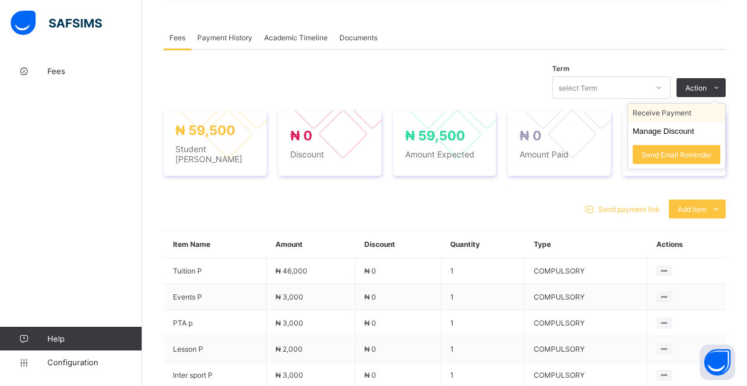
click at [663, 115] on li "Receive Payment" at bounding box center [676, 113] width 97 height 18
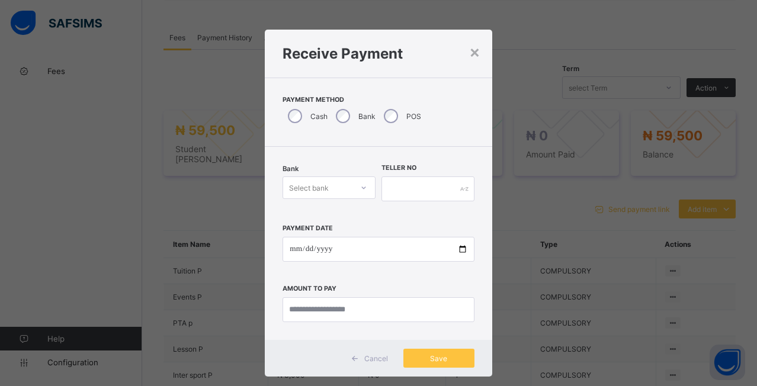
click at [355, 193] on div at bounding box center [364, 187] width 20 height 19
type input "*"
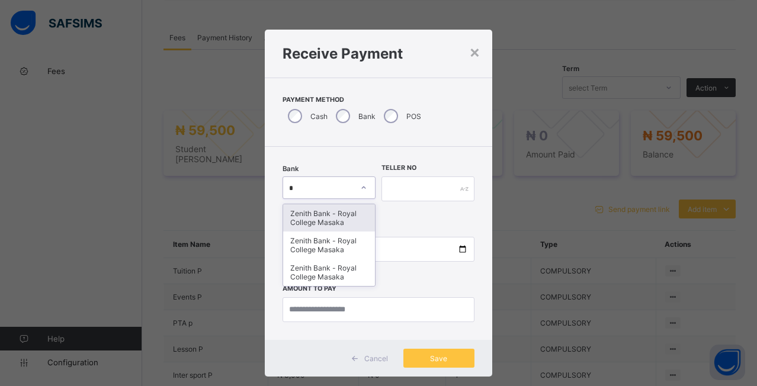
click at [324, 222] on div "Zenith Bank - Royal College Masaka" at bounding box center [329, 217] width 92 height 27
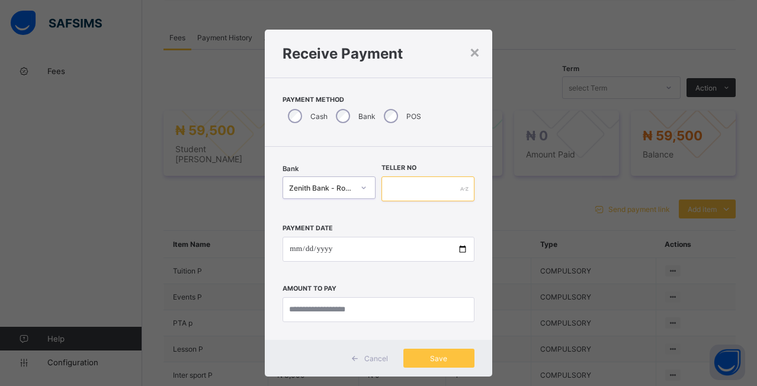
click at [422, 189] on input "text" at bounding box center [427, 188] width 93 height 25
type input "********"
click at [459, 248] on input "date" at bounding box center [378, 249] width 191 height 25
type input "**********"
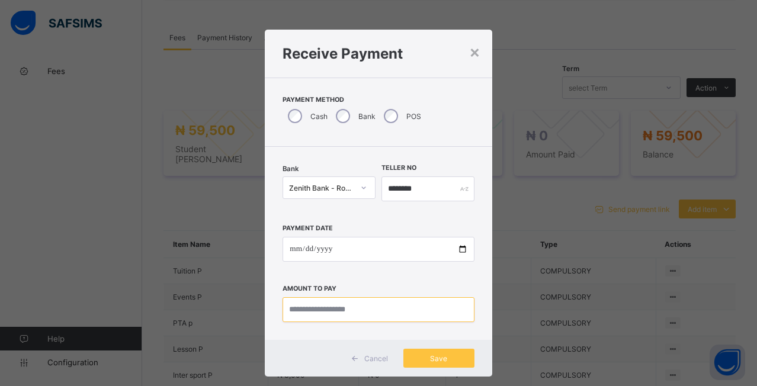
click at [332, 309] on input "currency" at bounding box center [378, 309] width 191 height 25
type input "********"
click at [432, 348] on div "Cancel Save" at bounding box center [378, 358] width 227 height 37
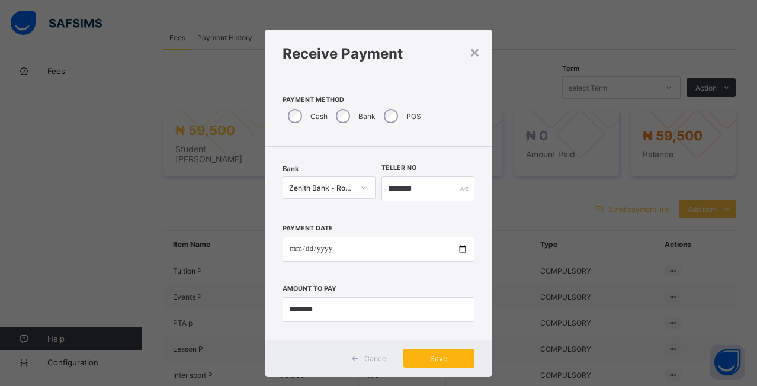
click at [434, 354] on span "Save" at bounding box center [438, 358] width 53 height 9
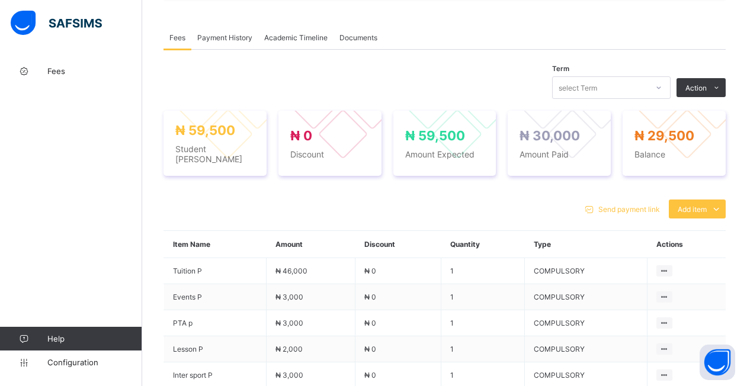
click at [224, 33] on span "Payment History" at bounding box center [224, 37] width 55 height 9
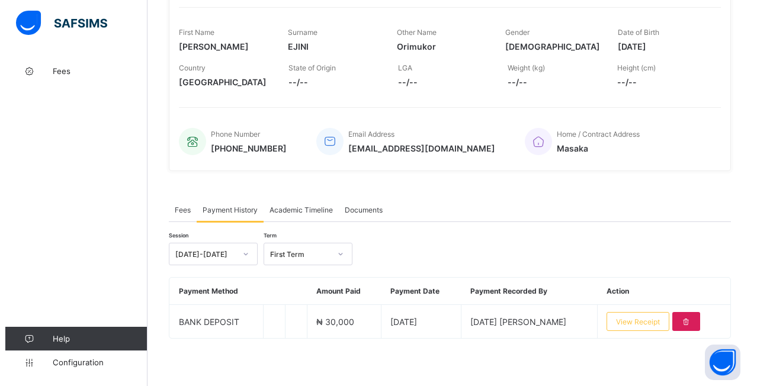
scroll to position [178, 0]
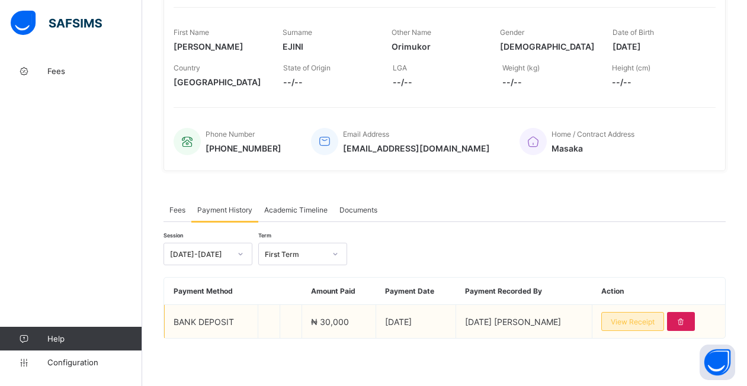
click at [634, 318] on span "View Receipt" at bounding box center [633, 321] width 44 height 9
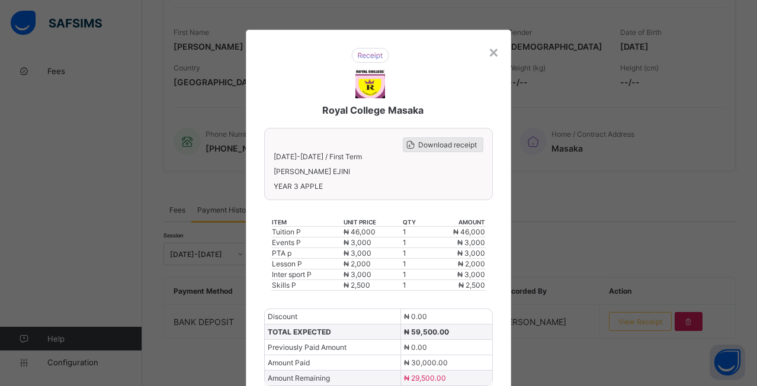
click at [455, 139] on div "Download receipt" at bounding box center [443, 144] width 81 height 15
click at [490, 47] on div "×" at bounding box center [493, 51] width 11 height 20
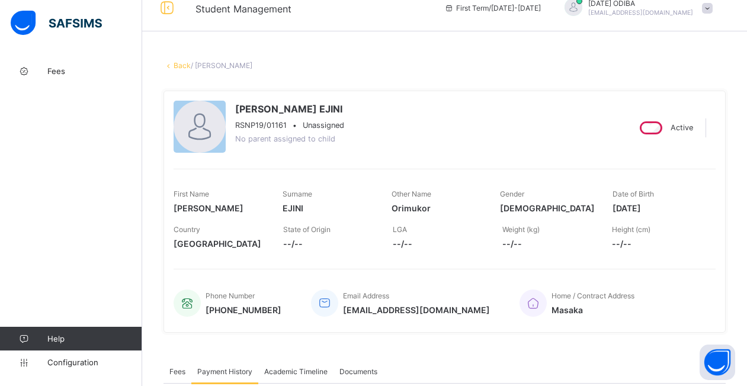
scroll to position [0, 0]
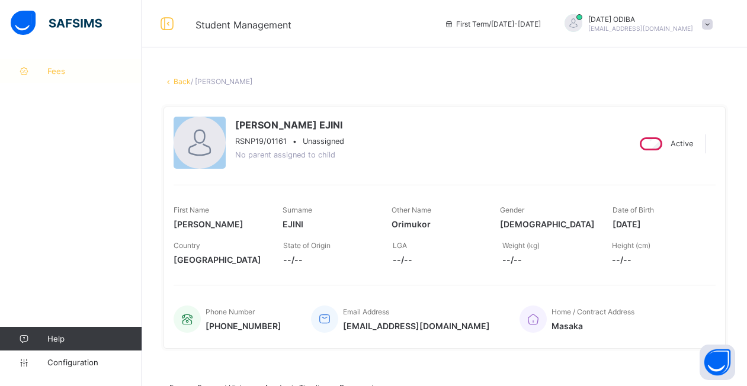
click at [56, 73] on span "Fees" at bounding box center [94, 70] width 95 height 9
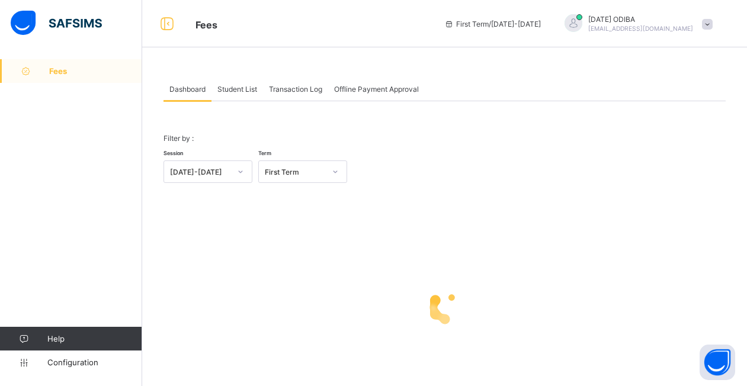
click at [242, 88] on span "Student List" at bounding box center [237, 89] width 40 height 9
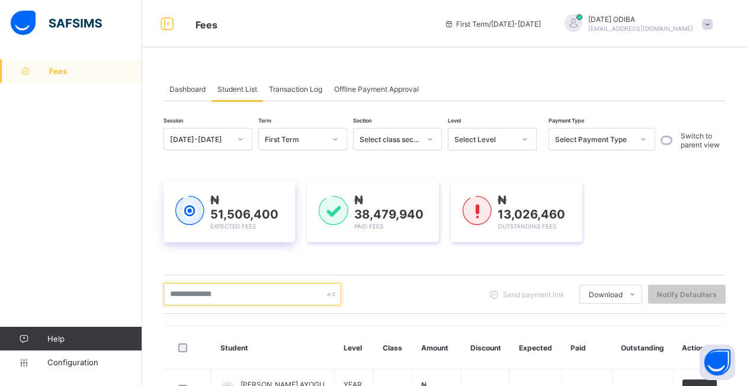
click at [255, 299] on input "text" at bounding box center [252, 294] width 178 height 23
click at [210, 289] on input "text" at bounding box center [252, 294] width 178 height 23
click at [203, 296] on input "*" at bounding box center [252, 294] width 178 height 23
click at [220, 298] on input "*" at bounding box center [252, 294] width 178 height 23
click at [181, 292] on input "*" at bounding box center [252, 294] width 178 height 23
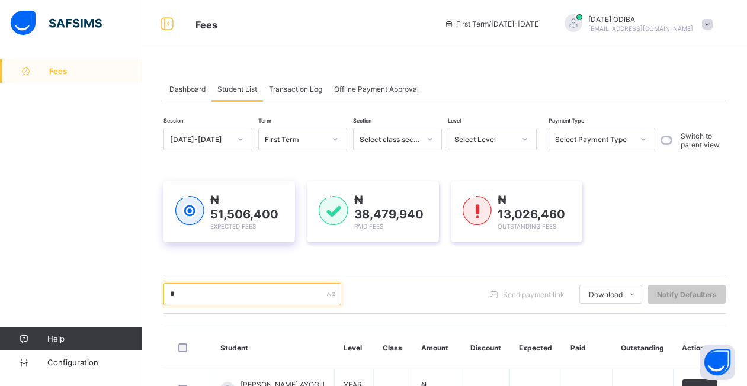
click at [181, 292] on input "*" at bounding box center [252, 294] width 178 height 23
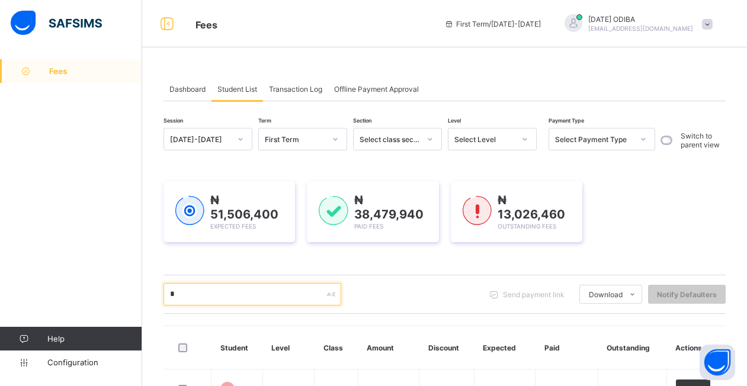
click at [190, 293] on input "*" at bounding box center [252, 294] width 178 height 23
click at [194, 301] on input "**" at bounding box center [252, 294] width 178 height 23
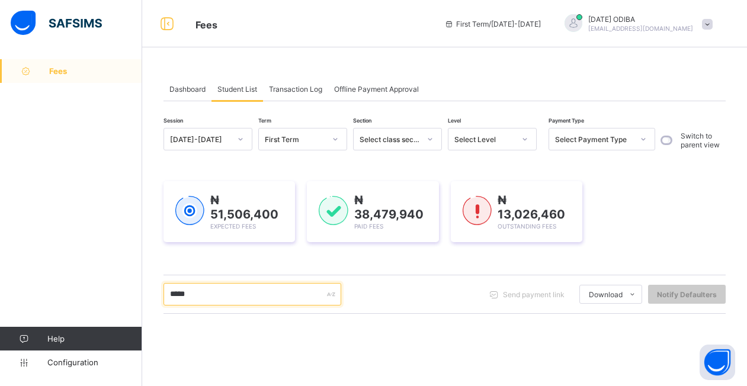
type input "*****"
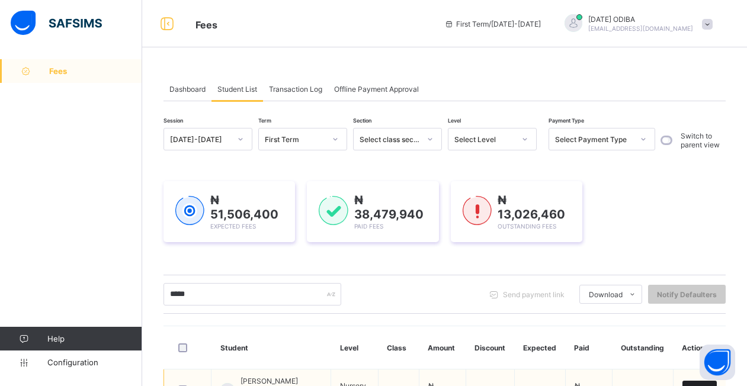
click at [708, 386] on span "View" at bounding box center [699, 390] width 17 height 9
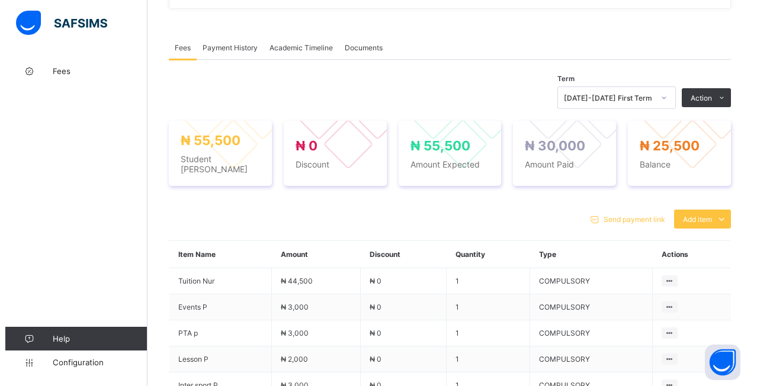
scroll to position [181, 0]
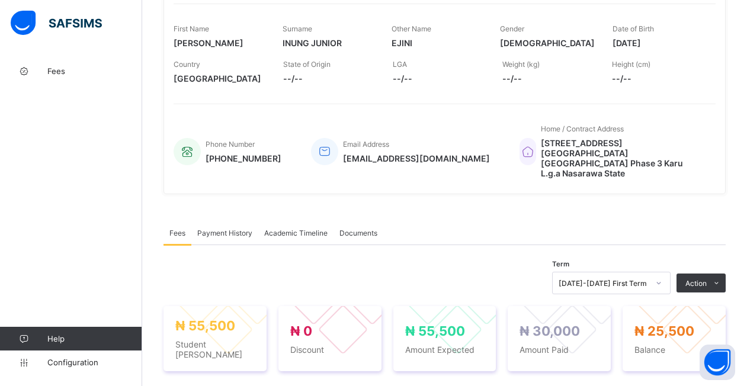
click at [226, 229] on span "Payment History" at bounding box center [224, 233] width 55 height 9
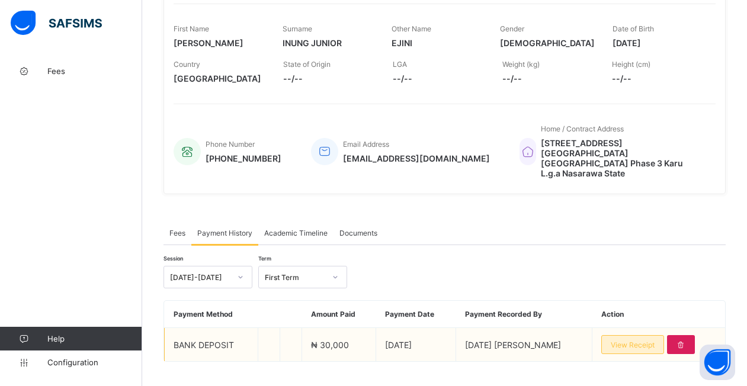
click at [627, 341] on span "View Receipt" at bounding box center [633, 345] width 44 height 9
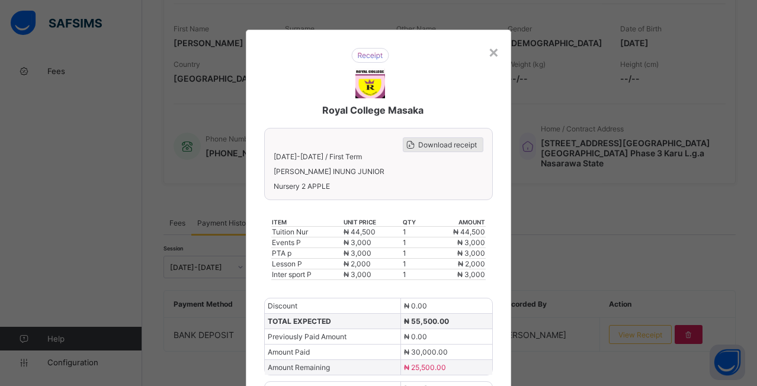
click at [471, 149] on div "Download receipt" at bounding box center [443, 144] width 81 height 15
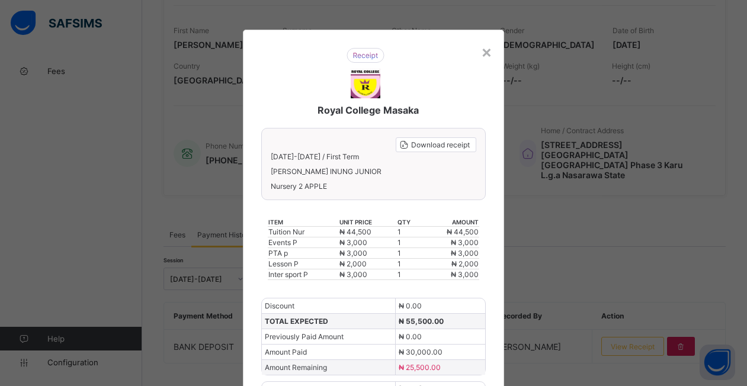
scroll to position [0, 0]
click at [487, 50] on div "×" at bounding box center [486, 51] width 11 height 20
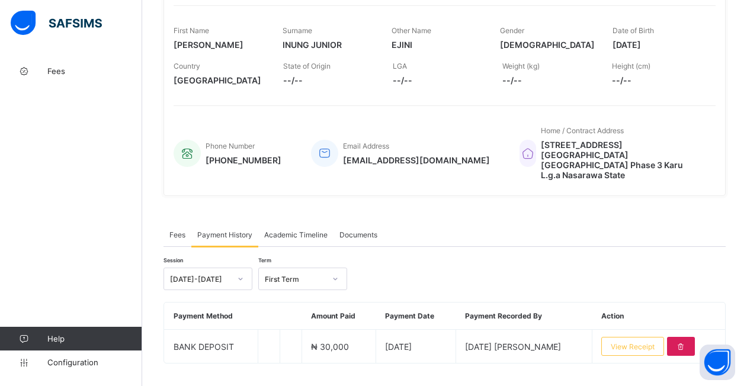
click at [483, 49] on span "EJINI" at bounding box center [436, 45] width 91 height 10
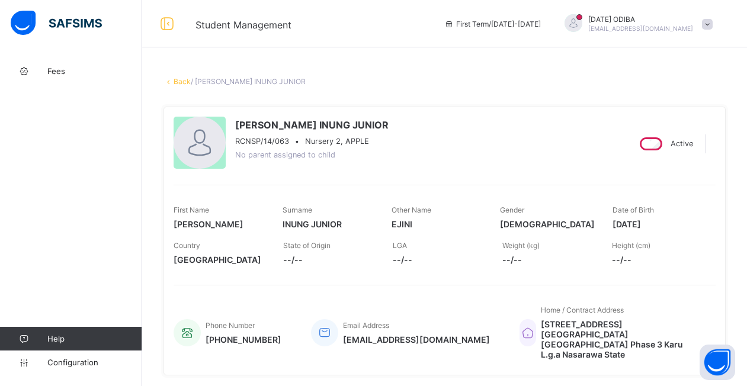
click at [181, 82] on link "Back" at bounding box center [182, 81] width 17 height 9
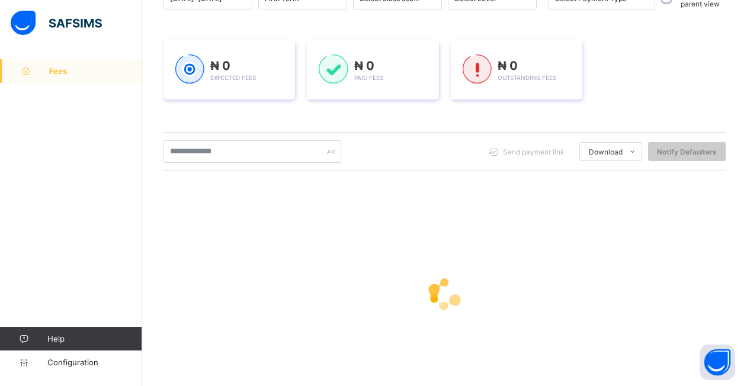
scroll to position [179, 0]
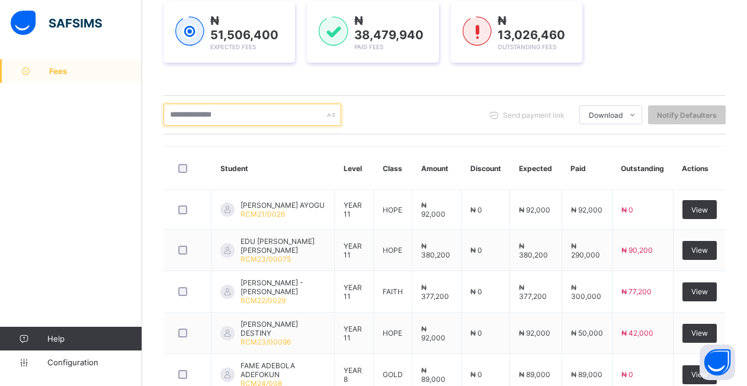
drag, startPoint x: 240, startPoint y: 113, endPoint x: 282, endPoint y: 117, distance: 41.7
click at [240, 113] on input "text" at bounding box center [252, 115] width 178 height 23
click at [203, 120] on input "***" at bounding box center [252, 115] width 178 height 23
click at [282, 117] on input "****" at bounding box center [252, 115] width 178 height 23
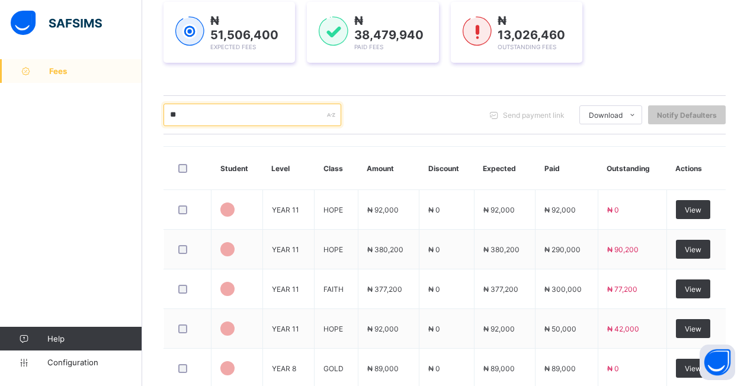
type input "*"
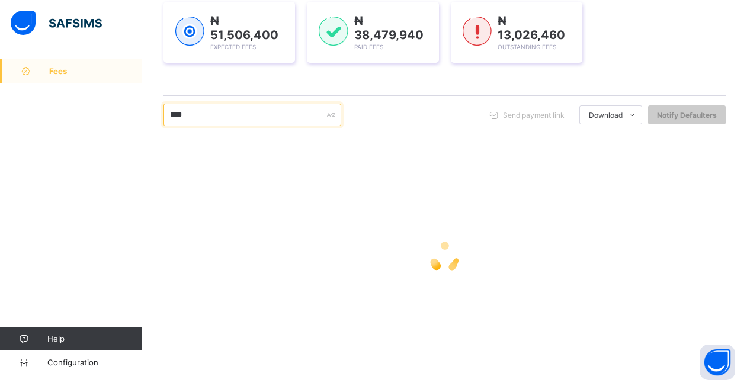
type input "*****"
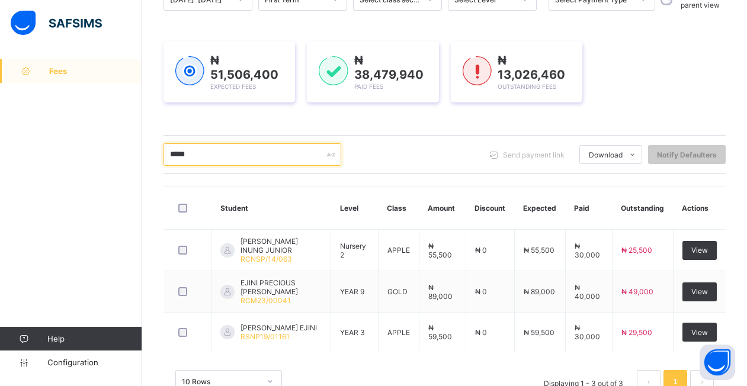
scroll to position [179, 0]
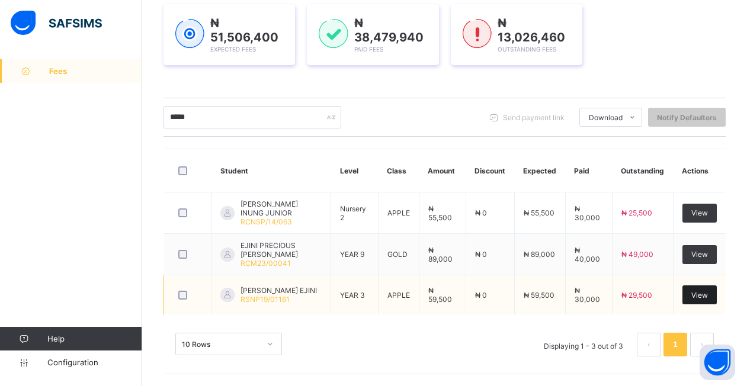
click at [708, 296] on span "View" at bounding box center [699, 295] width 17 height 9
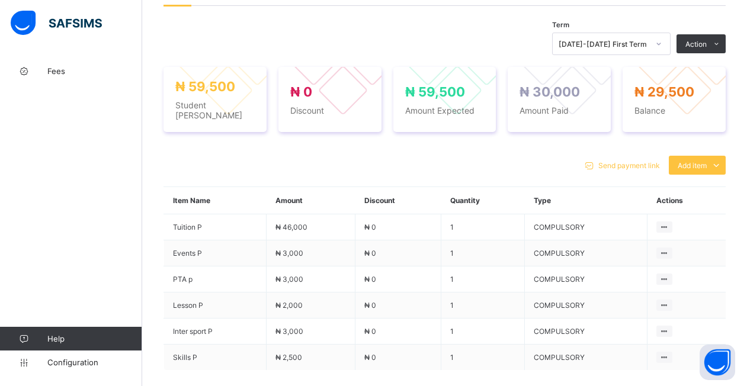
scroll to position [56, 0]
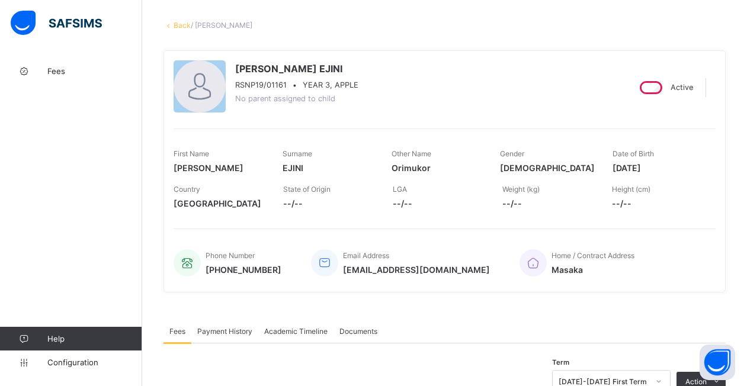
click at [217, 332] on span "Payment History" at bounding box center [224, 331] width 55 height 9
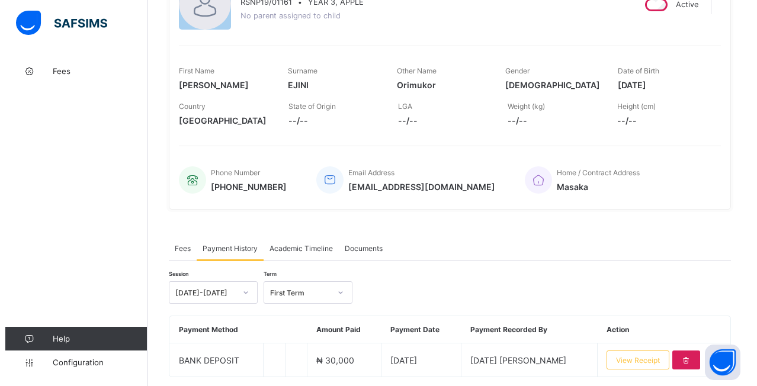
scroll to position [178, 0]
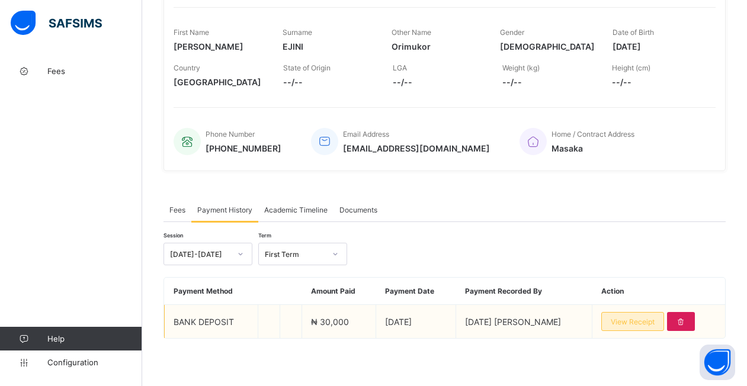
click at [625, 323] on span "View Receipt" at bounding box center [633, 321] width 44 height 9
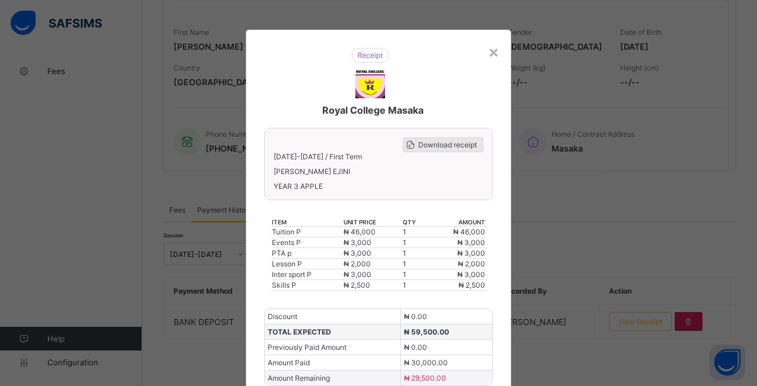
click at [428, 141] on span "Download receipt" at bounding box center [447, 144] width 59 height 9
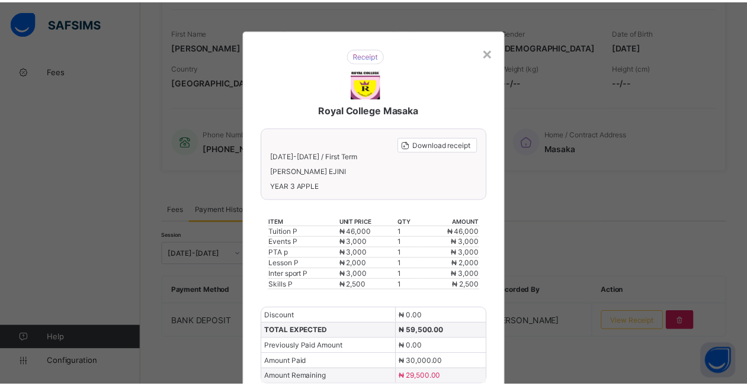
scroll to position [175, 0]
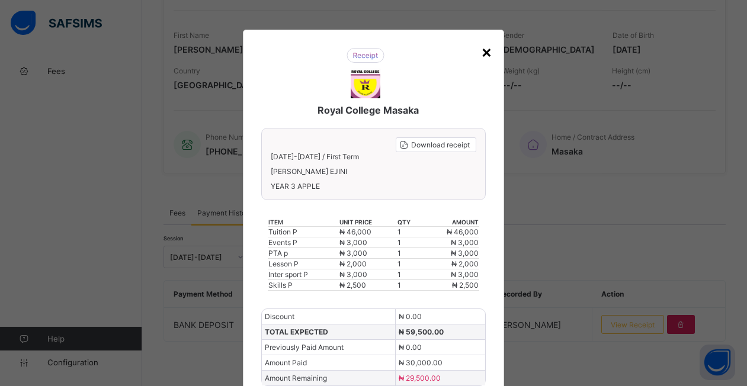
click at [483, 56] on div "×" at bounding box center [486, 51] width 11 height 20
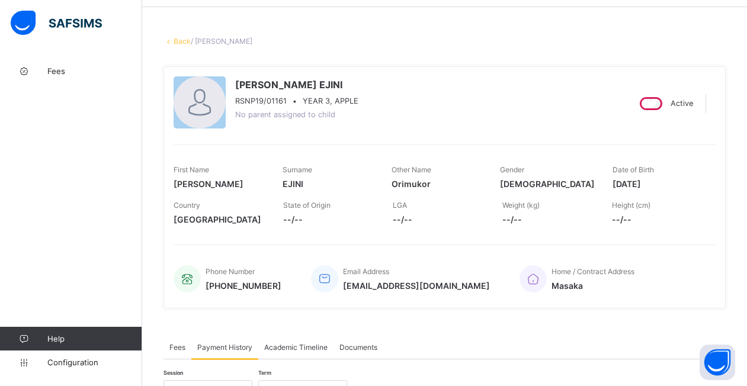
scroll to position [0, 0]
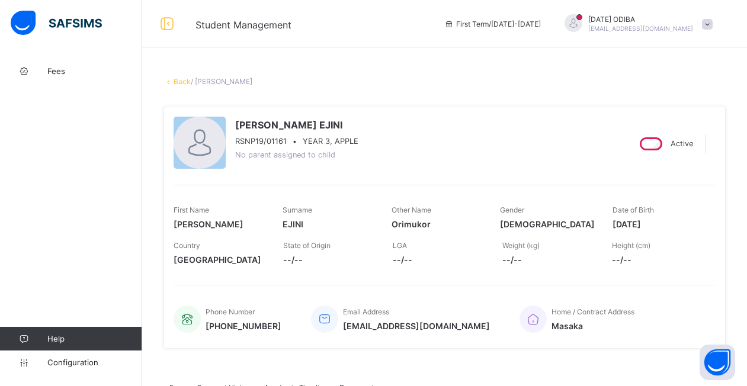
click at [184, 81] on link "Back" at bounding box center [182, 81] width 17 height 9
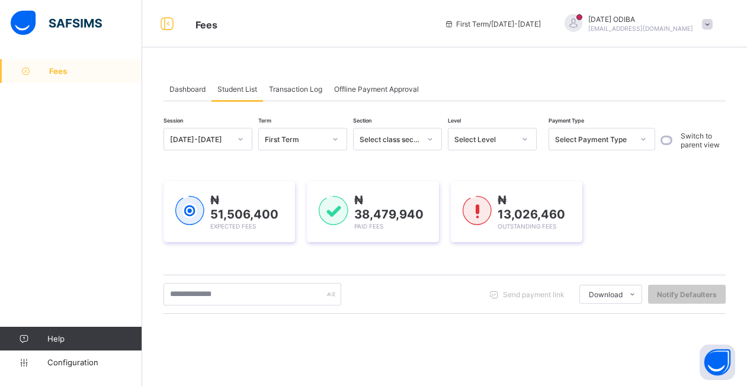
click at [199, 92] on span "Dashboard" at bounding box center [187, 89] width 36 height 9
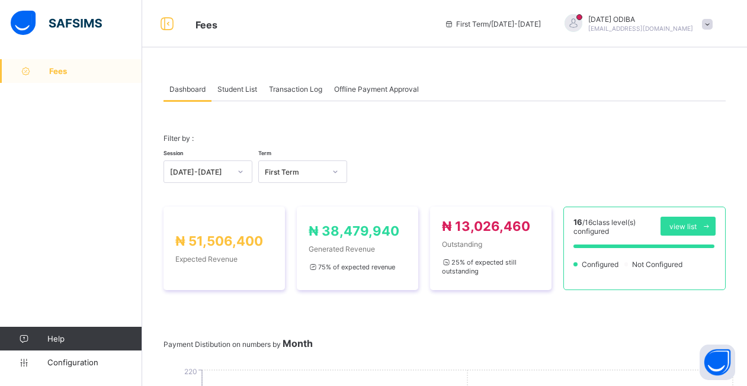
click at [0, 0] on div "× Idle Mode Due to inactivity you would be logged out to the system in the next…" at bounding box center [0, 0] width 0 height 0
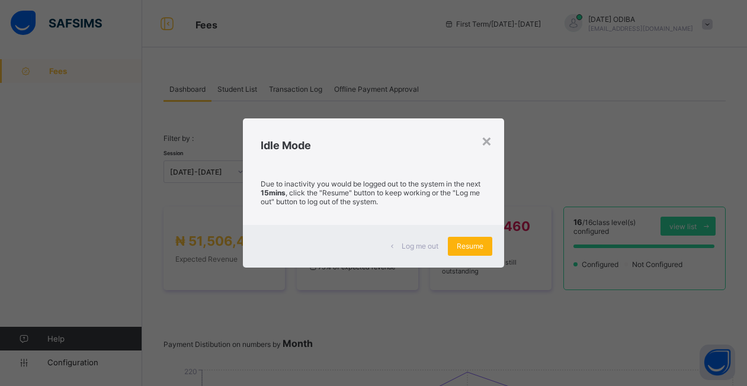
click at [477, 248] on span "Resume" at bounding box center [470, 246] width 27 height 9
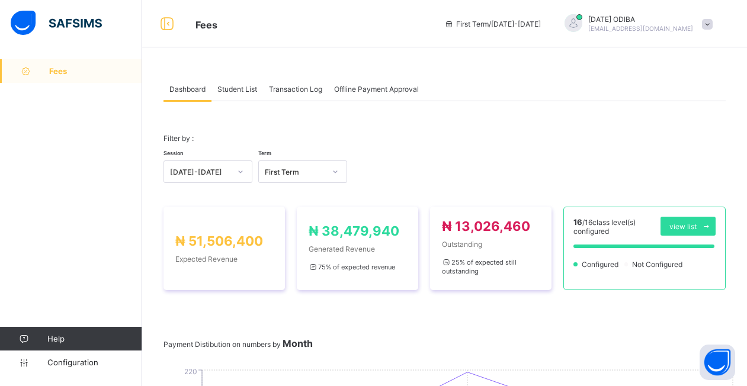
click at [239, 88] on span "Student List" at bounding box center [237, 89] width 40 height 9
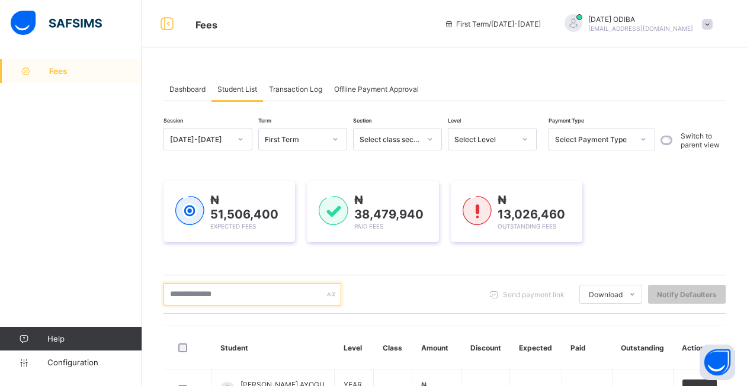
click at [230, 294] on input "text" at bounding box center [252, 294] width 178 height 23
click at [186, 89] on span "Dashboard" at bounding box center [187, 89] width 36 height 9
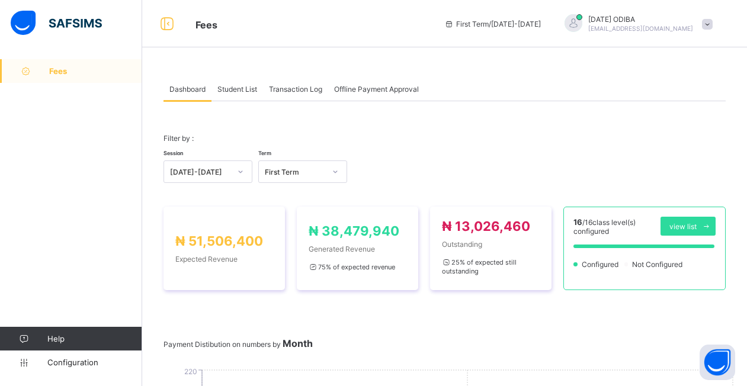
click at [229, 94] on div "Student List" at bounding box center [237, 89] width 52 height 24
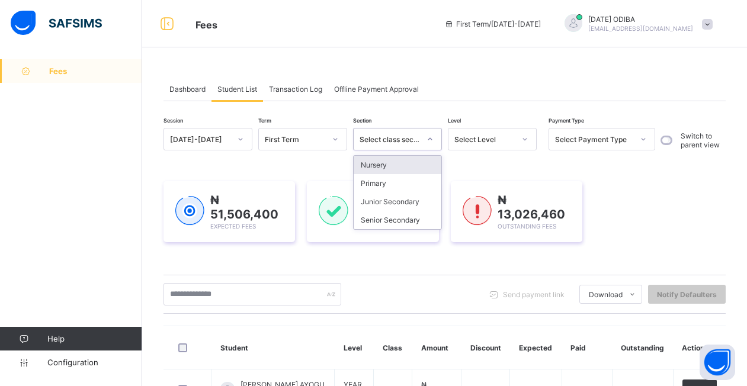
click at [403, 138] on div "Select class section" at bounding box center [390, 139] width 60 height 9
click at [389, 167] on div "Nursery" at bounding box center [398, 165] width 88 height 18
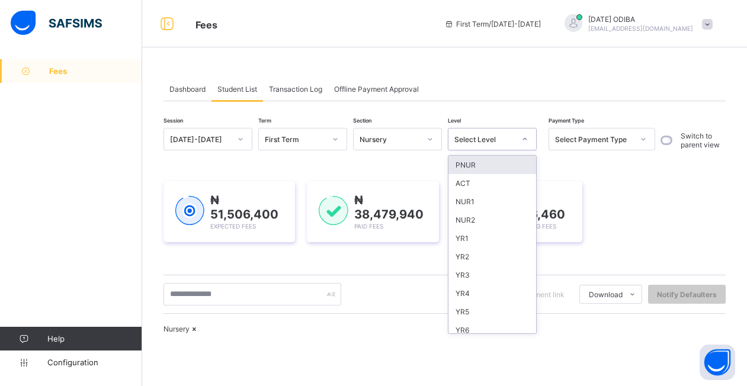
click at [476, 139] on div "Select Level" at bounding box center [484, 139] width 60 height 9
click at [482, 185] on div "ACT" at bounding box center [492, 183] width 88 height 18
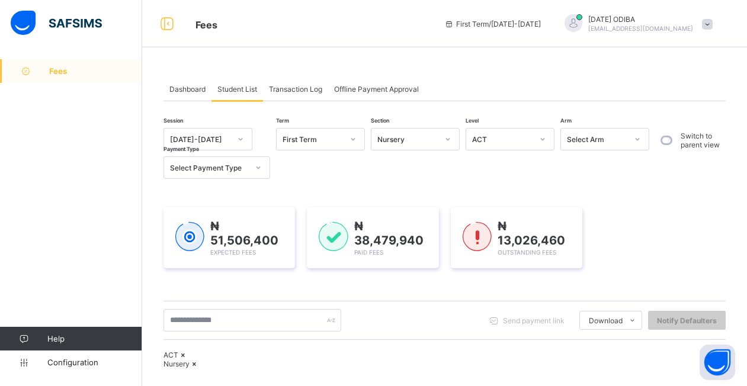
click at [464, 185] on div "Session 2025-2026 Term First Term Section Nursery Level ACT Arm Select Arm Paym…" at bounding box center [444, 361] width 562 height 466
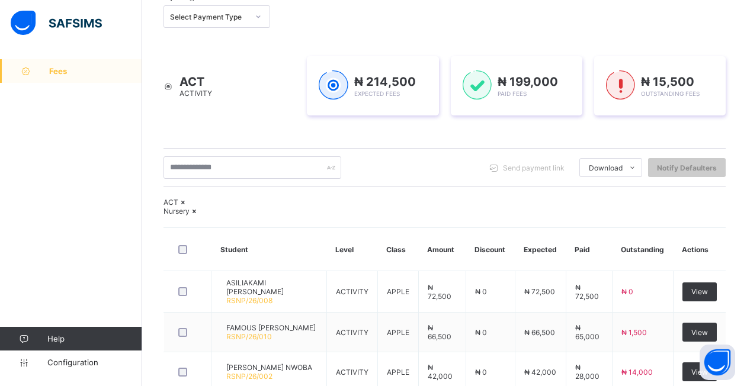
scroll to position [285, 0]
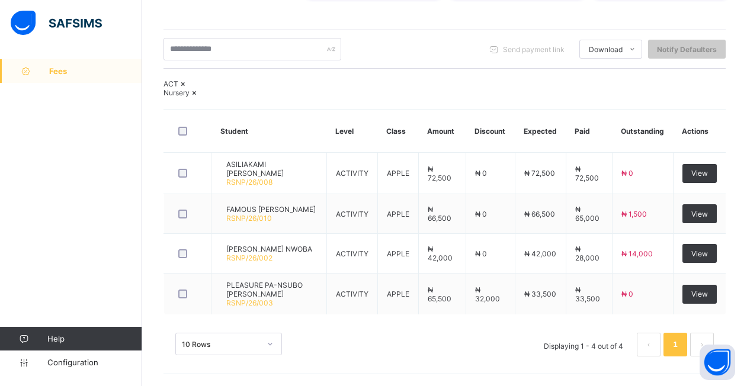
click at [200, 92] on icon at bounding box center [195, 92] width 10 height 9
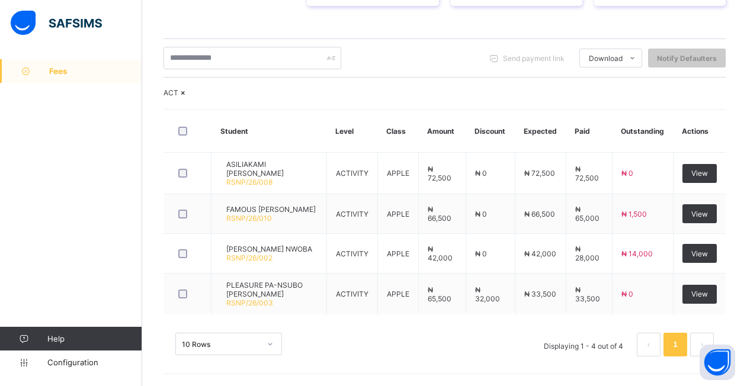
scroll to position [295, 0]
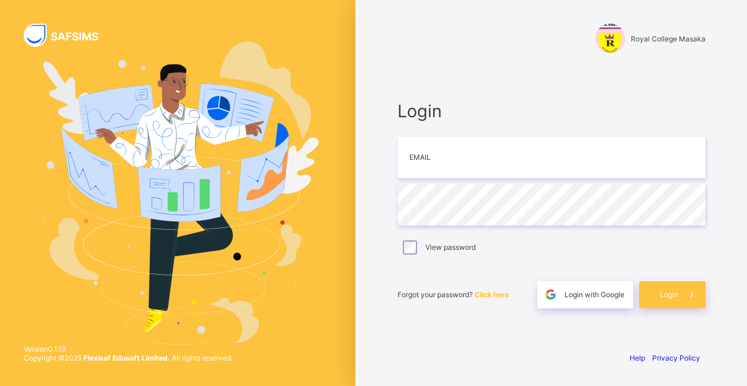
type input "**********"
